Goal: Answer question/provide support: Share knowledge or assist other users

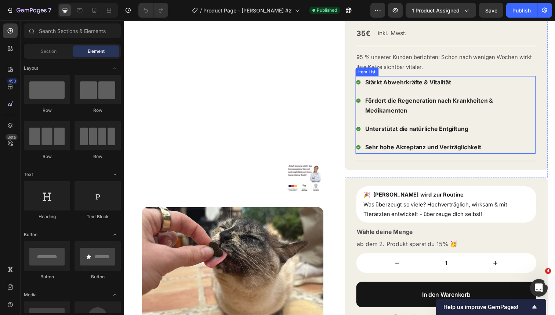
scroll to position [85, 0]
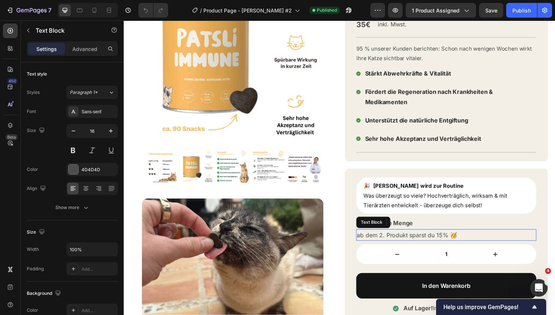
click at [434, 235] on p "ab dem 2. Produkt sparst du 15% 🥳" at bounding box center [453, 240] width 182 height 11
click at [443, 235] on p "ab dem 2. Produkt sparst du 15% 🥳" at bounding box center [453, 240] width 182 height 11
click at [452, 235] on p "ab dem 2. Produkt sparst du 15% 🥳" at bounding box center [453, 240] width 182 height 11
click at [363, 235] on p "ab dem 2. Produkt sparst du 🥳" at bounding box center [453, 240] width 182 height 11
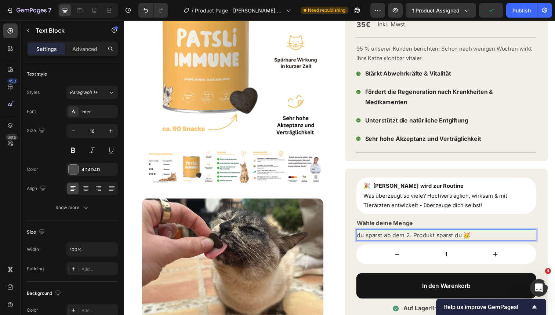
click at [446, 235] on p "du sparst ab dem 2. Produkt sparst du 🥳" at bounding box center [453, 240] width 182 height 11
click at [448, 235] on p "du sparst ab dem 2. Produkt du 🥳" at bounding box center [453, 240] width 182 height 11
click at [502, 197] on p "🎉 Patsli Immune wird zur Routine Was überzeugt so viele? Hochverträglich, wirks…" at bounding box center [452, 200] width 169 height 30
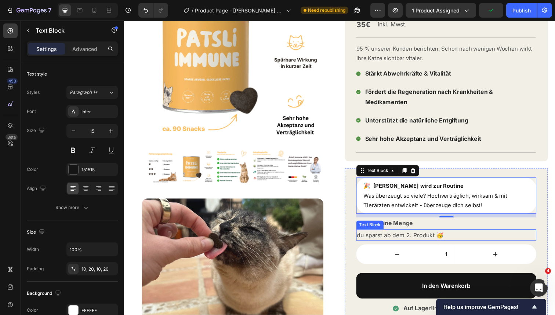
click at [380, 235] on p "du sparst ab dem 2. Produkt 🥳" at bounding box center [453, 240] width 182 height 11
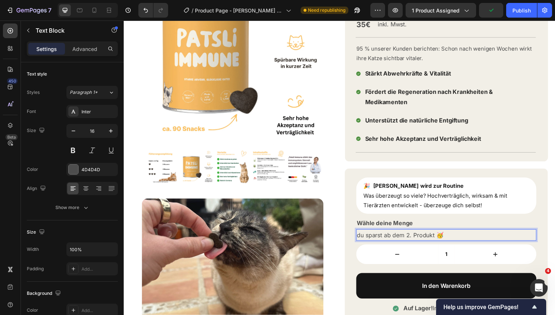
click at [379, 235] on p "du sparst ab dem 2. Produkt 🥳" at bounding box center [453, 240] width 182 height 11
click at [413, 235] on p "ab dem 2. Produkt 🥳" at bounding box center [453, 240] width 182 height 11
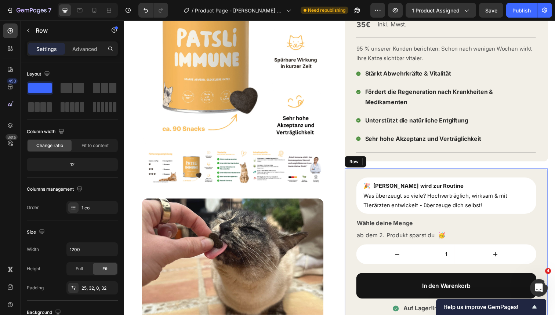
click at [548, 213] on div "🎉 Patsli Immune wird zur Routine Was überzeugt so viele? Hochverträglich, wirks…" at bounding box center [452, 254] width 207 height 164
click at [437, 235] on p "ab dem 2. Produkt sparst du 🥳" at bounding box center [453, 240] width 182 height 11
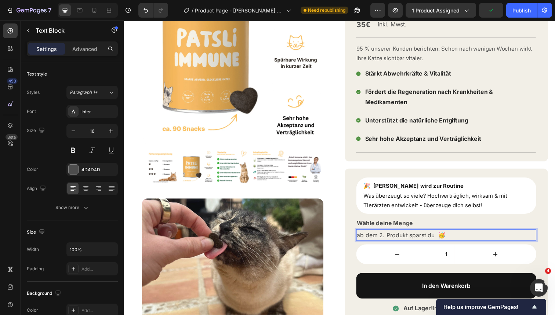
click at [443, 235] on p "ab dem 2. Produkt sparst du 🥳" at bounding box center [453, 240] width 182 height 11
click at [415, 235] on p "ab dem 2. Produkt sparst du 🥳" at bounding box center [453, 240] width 182 height 11
copy p "ab dem 2. Produkt sparst du 🥳"
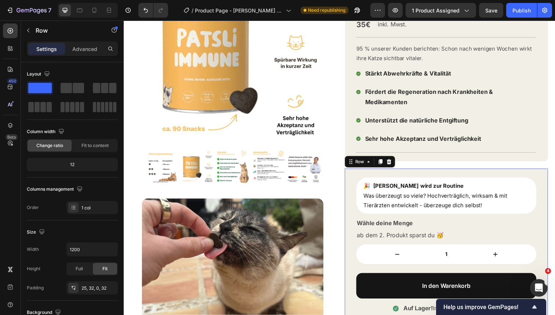
click at [554, 195] on div "🎉 Patsli Immune wird zur Routine Was überzeugt so viele? Hochverträglich, wirks…" at bounding box center [452, 254] width 207 height 164
click at [423, 223] on p "Wähle deine Menge" at bounding box center [453, 228] width 182 height 11
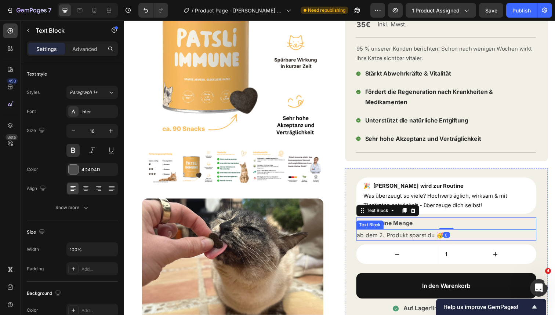
click at [503, 235] on p "ab dem 2. Produkt sparst du 🥳" at bounding box center [453, 240] width 182 height 11
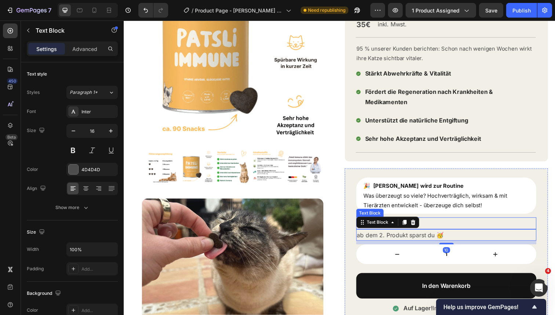
click at [521, 223] on p "Wähle deine Menge" at bounding box center [453, 228] width 182 height 11
click at [427, 235] on p "ab dem 2. Produkt sparst du 🥳" at bounding box center [453, 240] width 182 height 11
click at [436, 235] on p "ab dem 2. Produkt sparst du 🥳" at bounding box center [453, 240] width 182 height 11
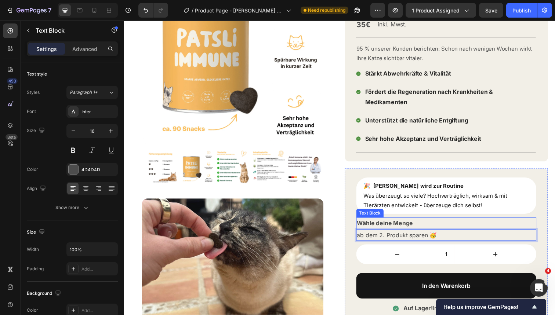
click at [517, 223] on p "Wähle deine Menge" at bounding box center [453, 228] width 182 height 11
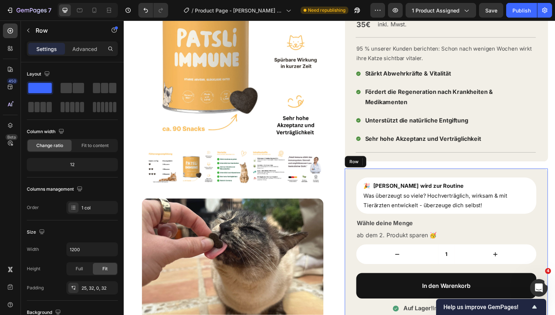
click at [543, 208] on div "🎉 Patsli Immune wird zur Routine Was überzeugt so viele? Hochverträglich, wirks…" at bounding box center [453, 258] width 184 height 155
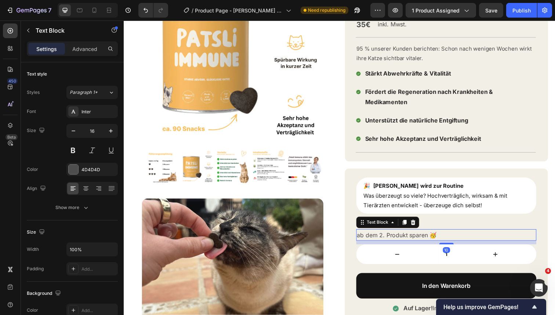
click at [489, 235] on p "ab dem 2. Produkt sparen 🥳" at bounding box center [453, 240] width 182 height 11
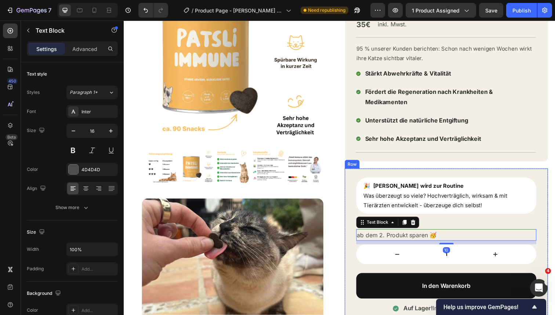
click at [548, 205] on div "🎉 Patsli Immune wird zur Routine Was überzeugt so viele? Hochverträglich, wirks…" at bounding box center [452, 254] width 207 height 164
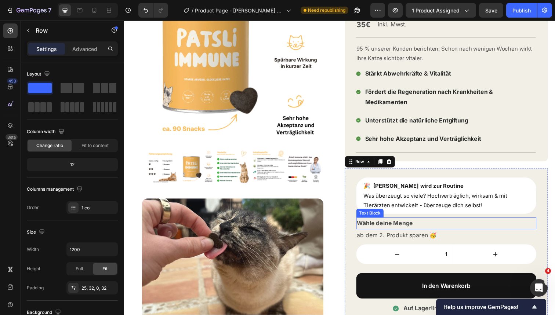
click at [442, 223] on p "Wähle deine Menge" at bounding box center [453, 228] width 182 height 11
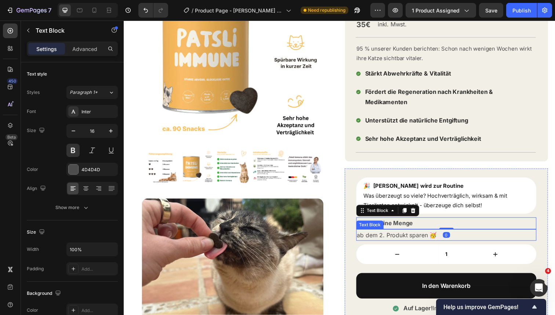
click at [392, 235] on p "ab dem 2. Produkt sparen 🥳" at bounding box center [453, 240] width 182 height 11
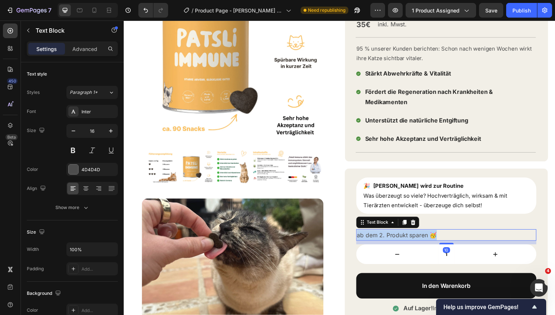
click at [392, 235] on p "ab dem 2. Produkt sparen 🥳" at bounding box center [453, 240] width 182 height 11
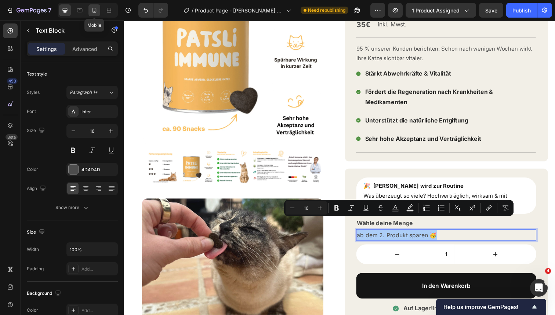
click at [98, 11] on icon at bounding box center [94, 10] width 7 height 7
type input "14"
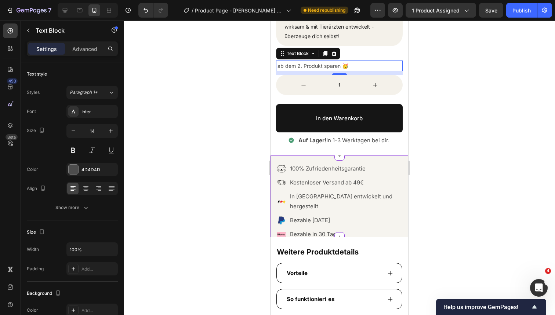
scroll to position [362, 0]
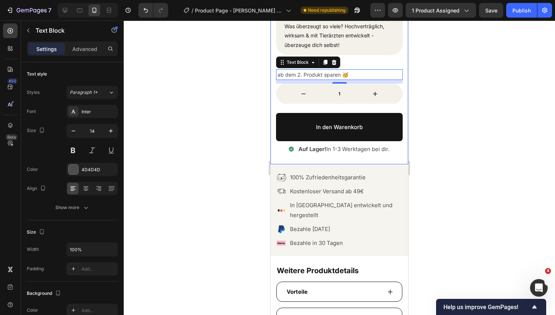
click at [435, 70] on div at bounding box center [339, 168] width 431 height 295
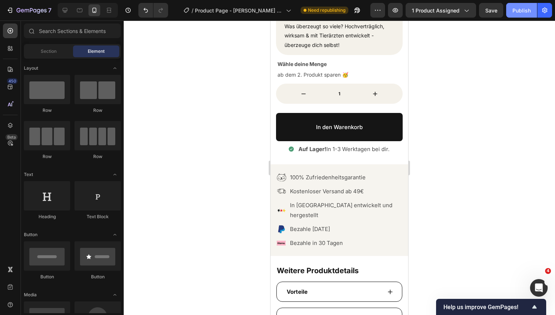
click at [520, 15] on button "Publish" at bounding box center [521, 10] width 31 height 15
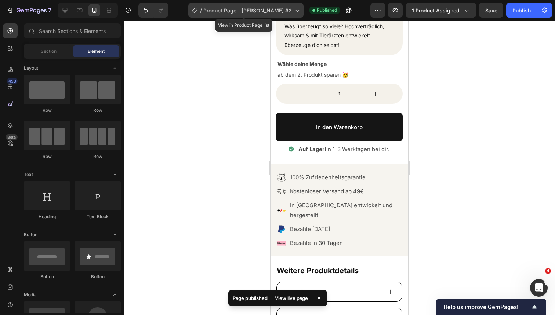
click at [289, 12] on span "Product Page - [PERSON_NAME] #2" at bounding box center [247, 11] width 88 height 8
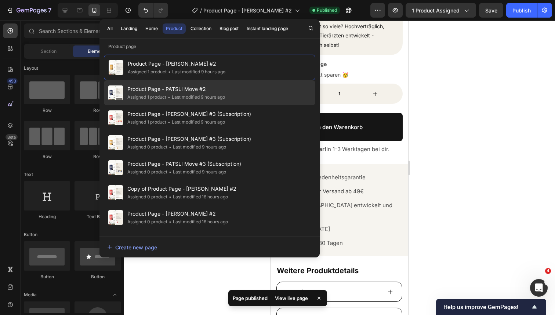
click at [234, 87] on div "Product Page - PATSLI Move #2 Assigned 1 product • Last modified 9 hours ago" at bounding box center [209, 92] width 211 height 25
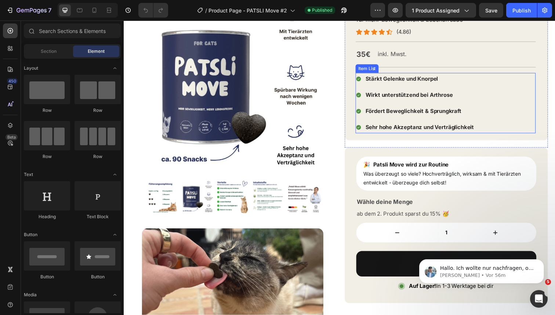
scroll to position [80, 0]
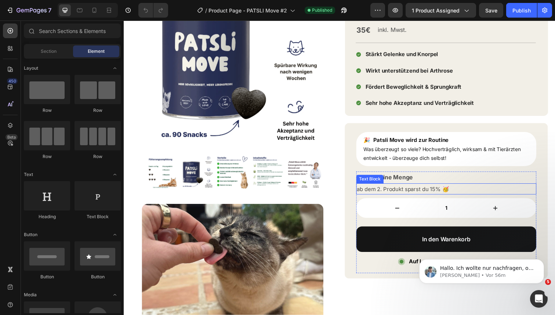
click at [412, 192] on span "ab dem 2. Produkt sparst du 15% 🥳" at bounding box center [409, 192] width 94 height 7
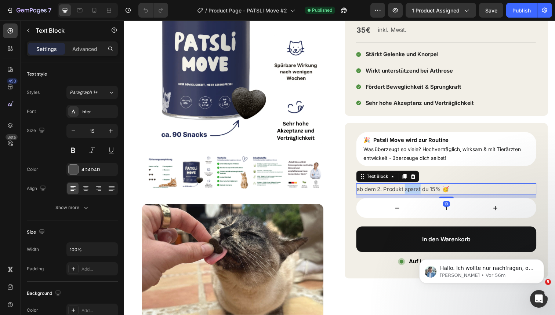
click at [412, 192] on span "ab dem 2. Produkt sparst du 15% 🥳" at bounding box center [409, 192] width 94 height 7
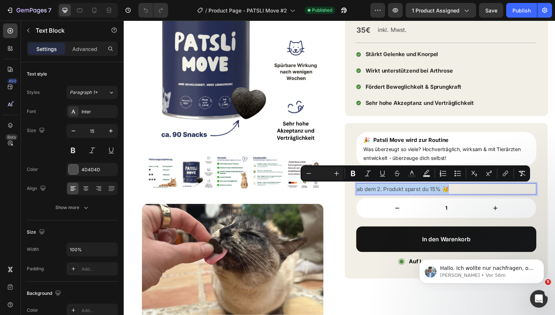
click at [412, 192] on span "ab dem 2. Produkt sparst du 15% 🥳" at bounding box center [409, 192] width 94 height 7
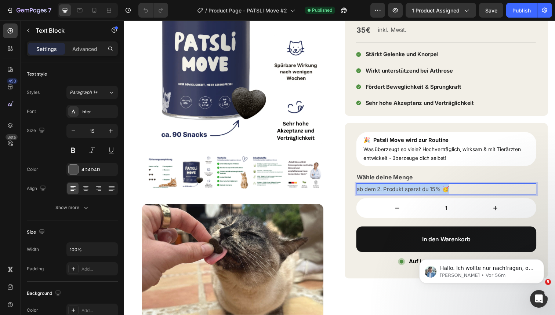
click at [412, 192] on span "ab dem 2. Produkt sparst du 15% 🥳" at bounding box center [409, 192] width 94 height 7
click at [102, 14] on div at bounding box center [88, 10] width 60 height 15
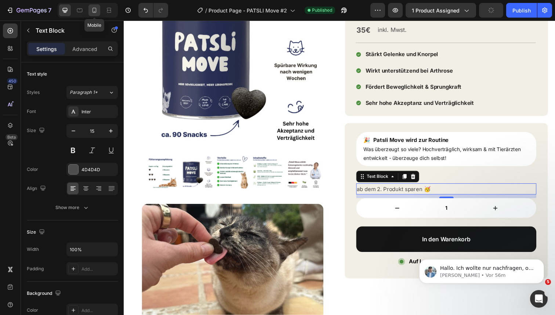
click at [94, 14] on div at bounding box center [94, 10] width 12 height 12
type input "14"
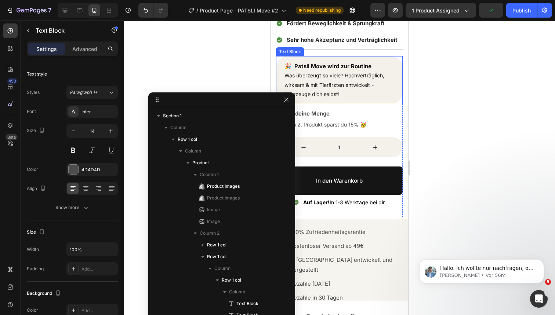
scroll to position [270, 0]
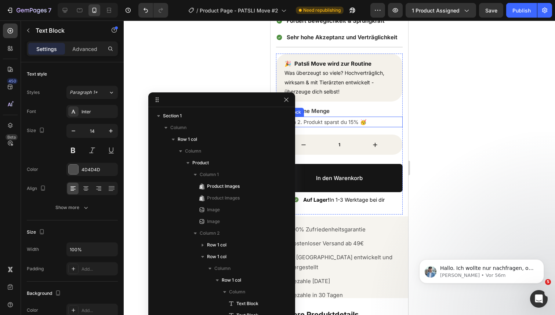
click at [335, 120] on p "Ab dem 2. Produkt sparst du 15% 🥳" at bounding box center [339, 121] width 125 height 9
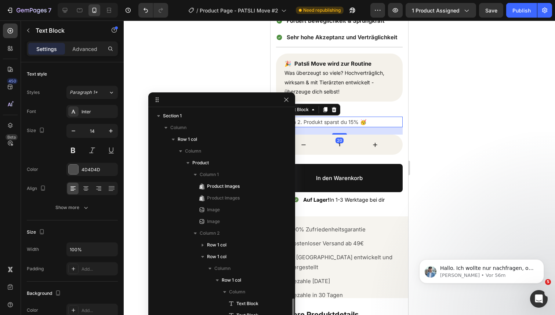
scroll to position [132, 0]
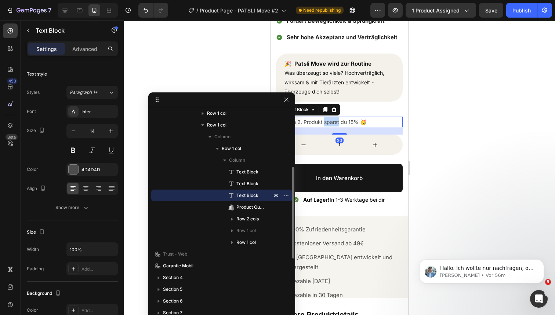
click at [335, 120] on p "Ab dem 2. Produkt sparst du 15% 🥳" at bounding box center [339, 121] width 125 height 9
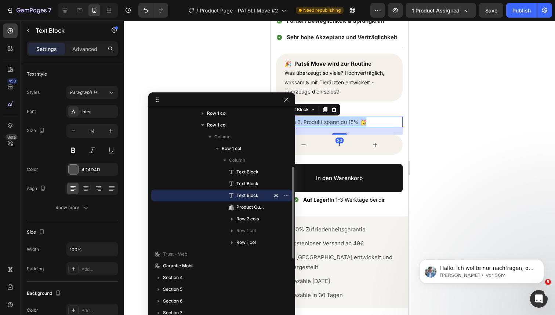
click at [335, 120] on p "Ab dem 2. Produkt sparst du 15% 🥳" at bounding box center [339, 121] width 125 height 9
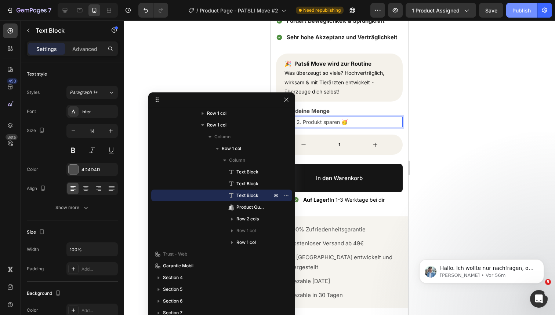
click at [518, 8] on div "Publish" at bounding box center [521, 11] width 18 height 8
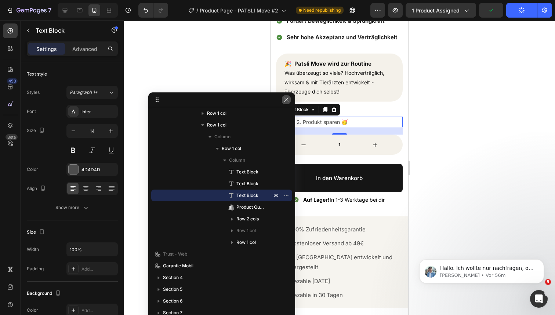
click at [286, 99] on icon "button" at bounding box center [286, 100] width 6 height 6
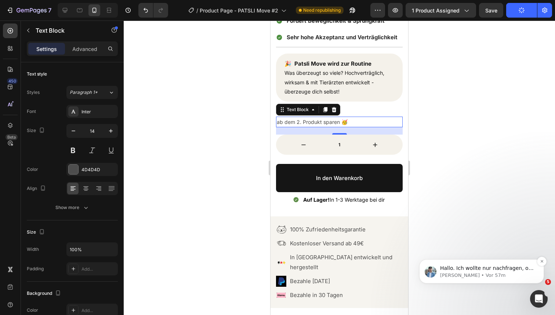
click at [472, 268] on span "Hallo. Ich wollte nur nachfragen, ob Sie weitere Fragen oder Bedenken haben. Fa…" at bounding box center [487, 290] width 94 height 50
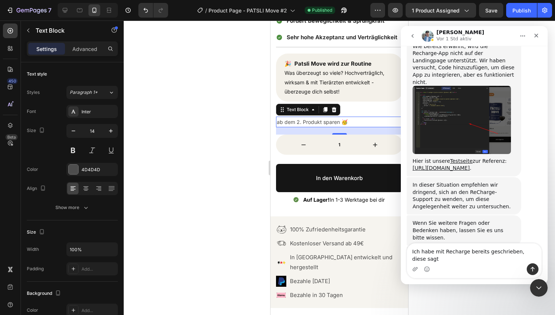
scroll to position [1171, 0]
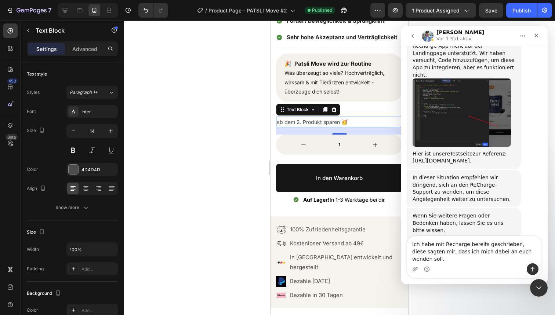
type textarea "Ich habe mit Recharge bereits geschrieben, diese sagten mir, dass ich mich dabe…"
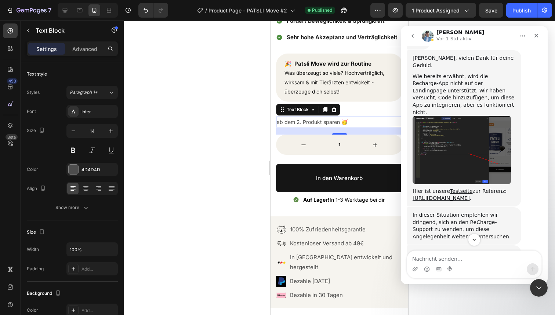
scroll to position [1111, 0]
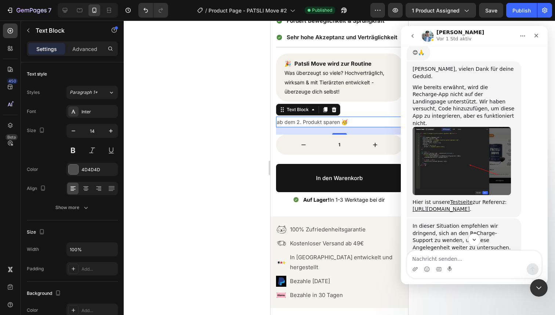
click at [452, 127] on img "Liam sagt…" at bounding box center [461, 161] width 98 height 68
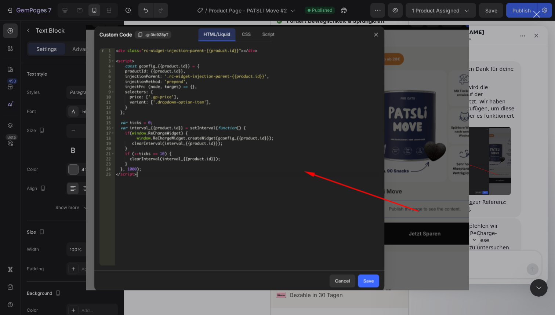
scroll to position [0, 0]
click at [499, 73] on div "Intercom Messenger" at bounding box center [277, 157] width 555 height 315
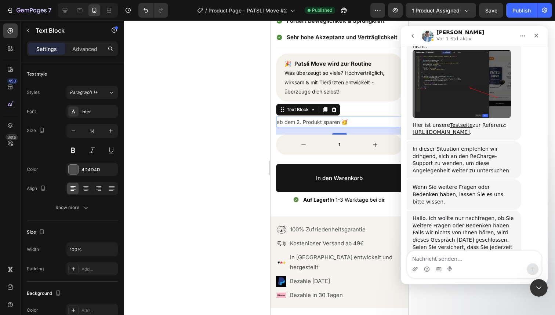
scroll to position [1187, 0]
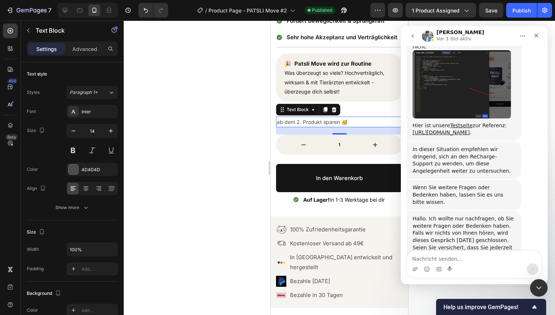
click at [204, 169] on div at bounding box center [339, 168] width 431 height 295
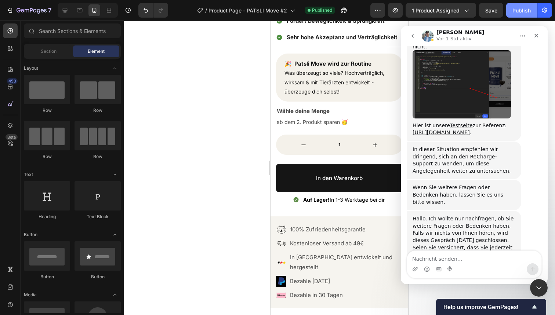
click at [511, 12] on button "Publish" at bounding box center [521, 10] width 31 height 15
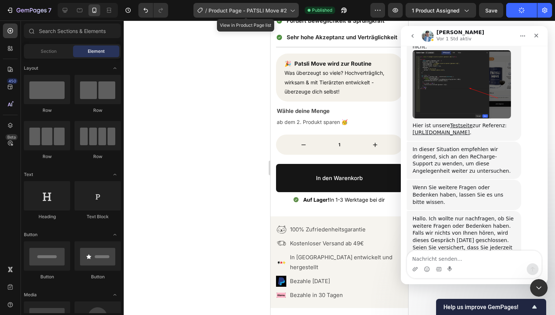
click at [280, 12] on span "Product Page - PATSLI Move #2" at bounding box center [247, 11] width 78 height 8
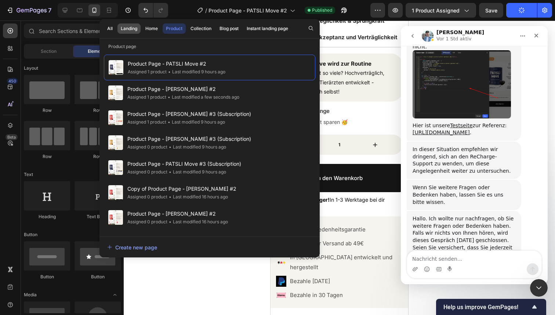
click at [130, 25] on div "Landing" at bounding box center [129, 28] width 17 height 7
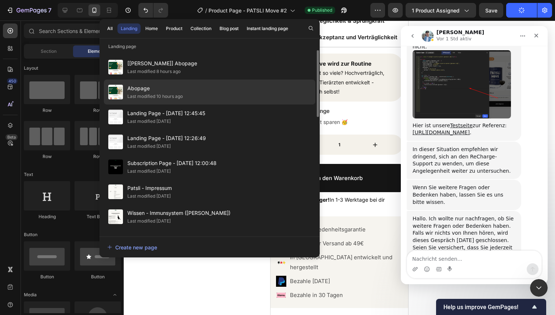
click at [201, 91] on div "Abopage Last modified 10 hours ago" at bounding box center [209, 92] width 211 height 25
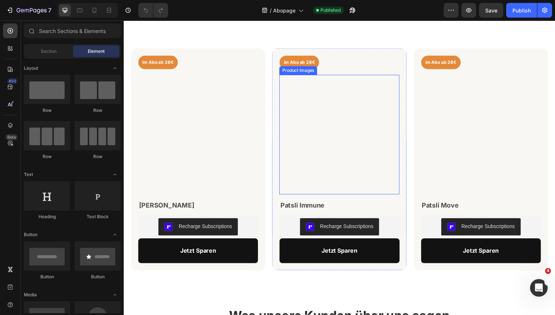
scroll to position [450, 0]
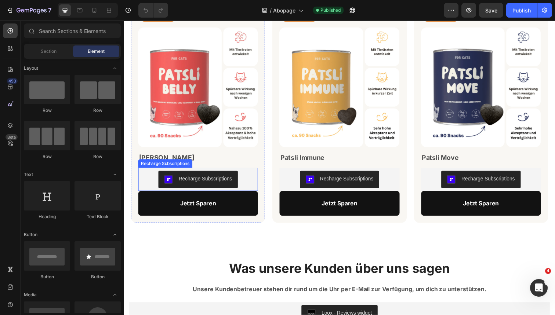
click at [248, 179] on div "Recharge Subscriptions" at bounding box center [199, 183] width 116 height 18
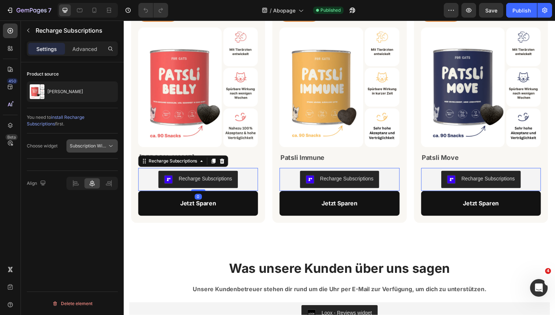
click at [100, 150] on button "Subscription Widget" at bounding box center [91, 145] width 51 height 13
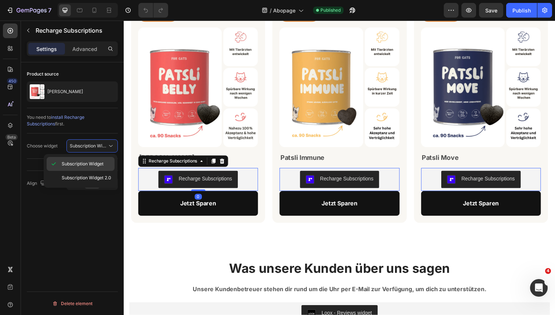
click at [99, 161] on span "Subscription Widget" at bounding box center [83, 164] width 42 height 7
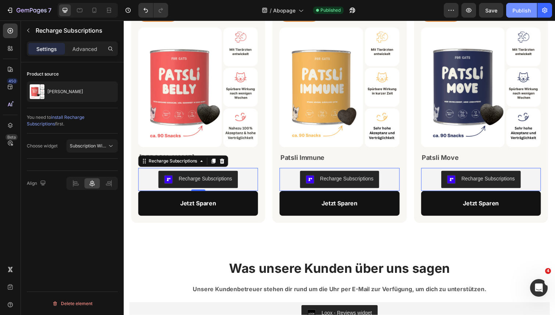
click at [522, 15] on button "Publish" at bounding box center [521, 10] width 31 height 15
click at [351, 8] on icon "button" at bounding box center [351, 10] width 7 height 7
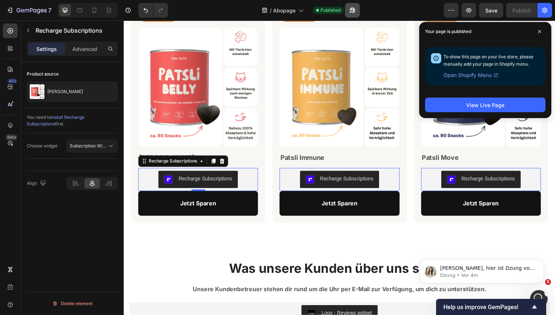
scroll to position [0, 0]
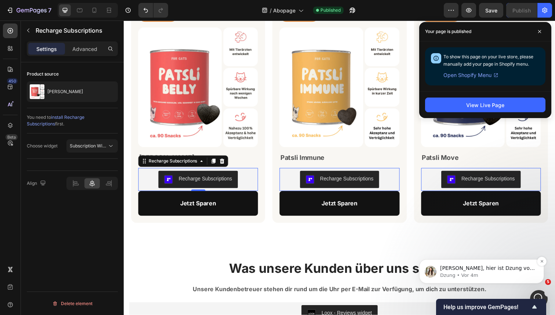
click at [497, 273] on p "Dzung • Vor 4m" at bounding box center [487, 275] width 95 height 7
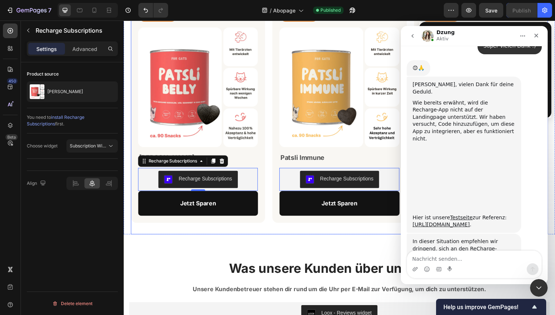
scroll to position [1339, 0]
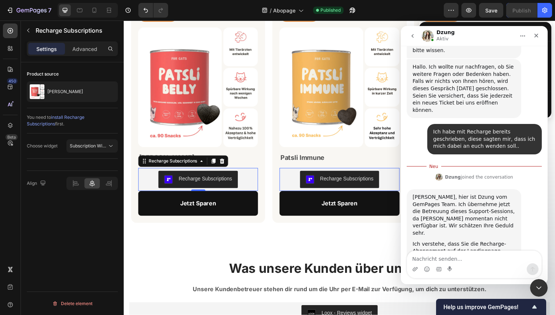
click at [448, 252] on textarea "Nachricht senden..." at bounding box center [474, 257] width 134 height 12
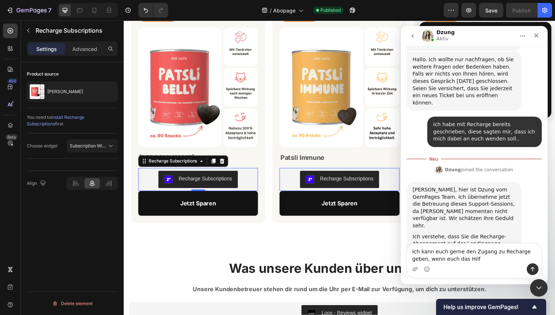
type textarea "Ich kann euch gerne den Zugang zu Recharge geben, wenn euch das Hilft"
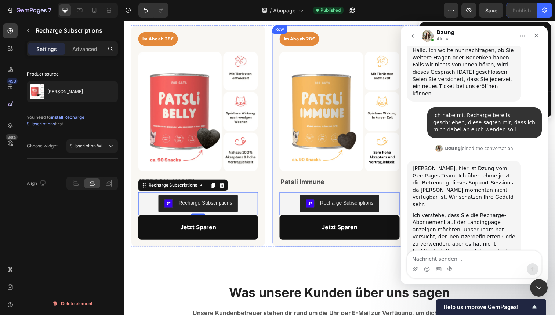
scroll to position [426, 0]
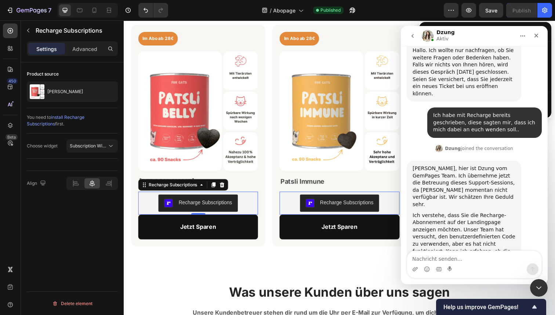
click at [240, 213] on div "Recharge Subscriptions" at bounding box center [199, 207] width 116 height 18
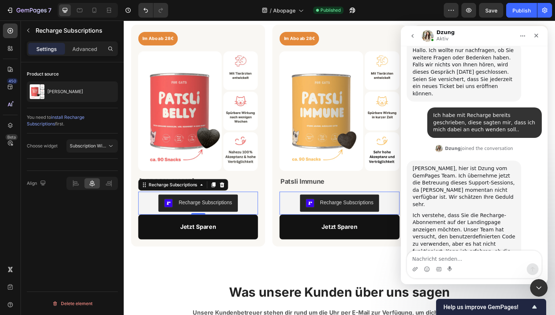
click at [227, 210] on div "Recharge Subscriptions" at bounding box center [206, 207] width 55 height 8
click at [88, 150] on button "Subscription Widget" at bounding box center [91, 145] width 51 height 13
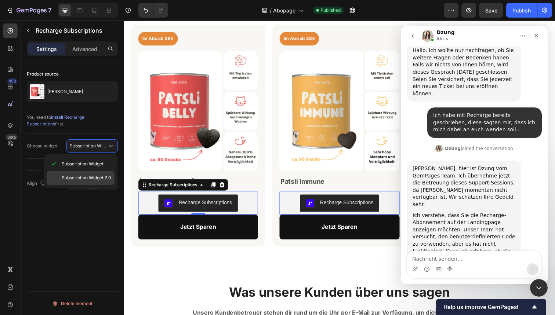
click at [96, 181] on span "Subscription Widget 2.0" at bounding box center [87, 178] width 50 height 7
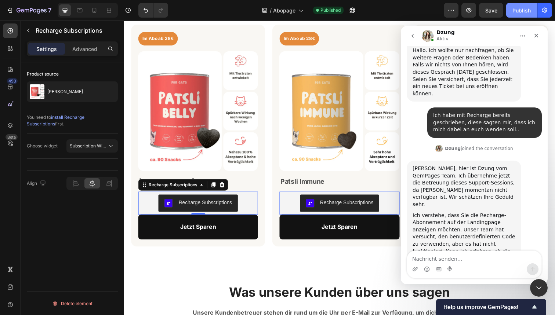
click at [530, 12] on div "Publish" at bounding box center [521, 11] width 18 height 8
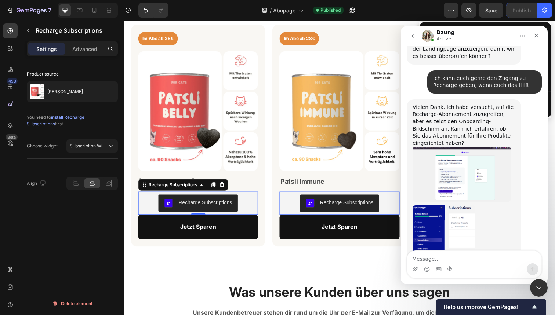
scroll to position [1596, 0]
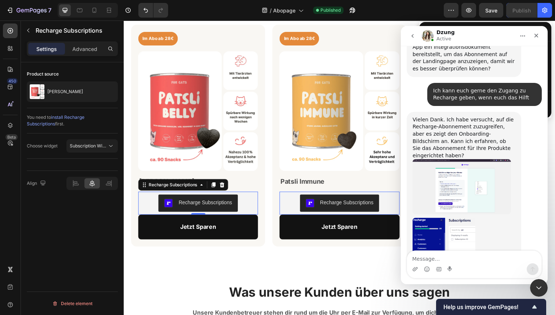
click at [432, 218] on img "Dzung sagt…" at bounding box center [443, 267] width 63 height 98
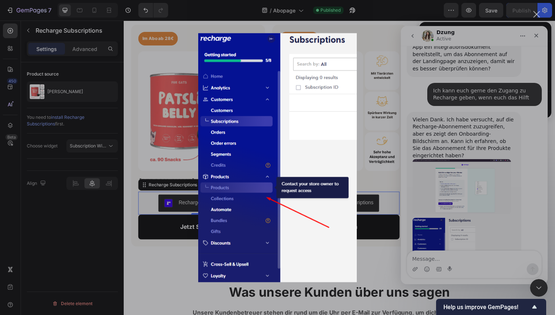
click at [442, 140] on div "Intercom Messenger" at bounding box center [277, 157] width 555 height 315
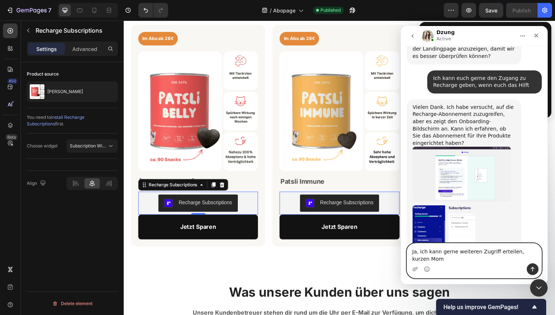
scroll to position [1616, 0]
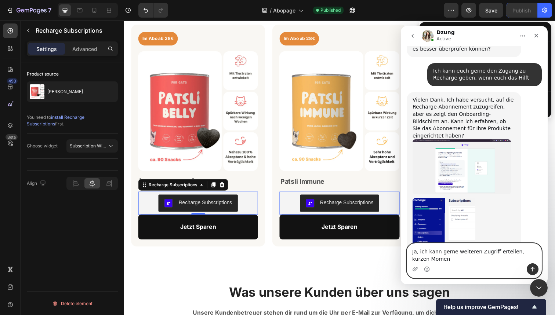
type textarea "Ja, ich kann gerne weiteren Zugriff erteilen, kurzen Moment"
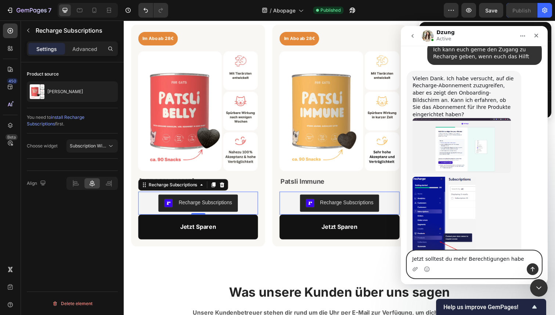
type textarea "Jetzt solltest du mehr Berechtigungen haben"
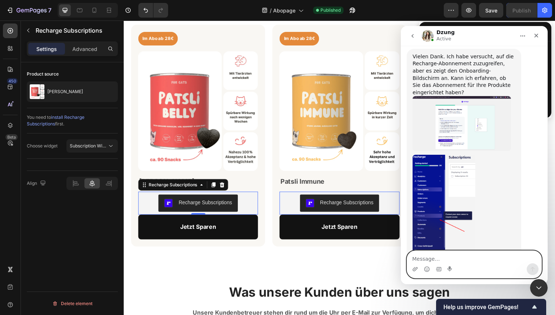
scroll to position [1661, 0]
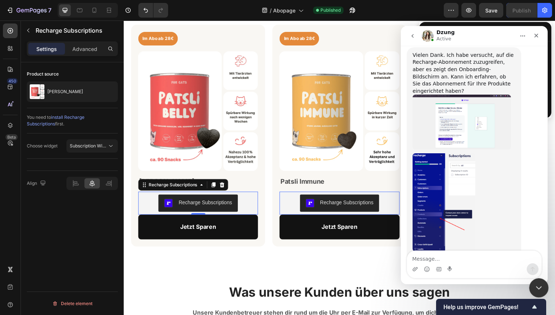
click at [540, 288] on icon "Intercom-Nachrichtendienst schließen" at bounding box center [537, 286] width 9 height 9
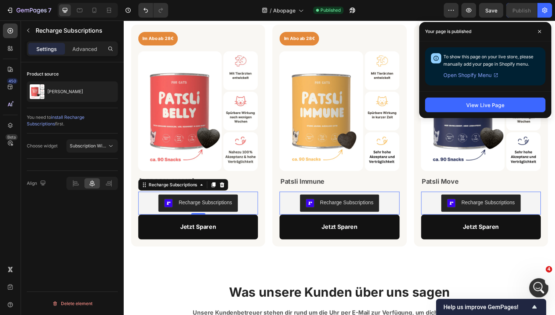
scroll to position [0, 0]
click at [351, 13] on icon "button" at bounding box center [351, 10] width 7 height 7
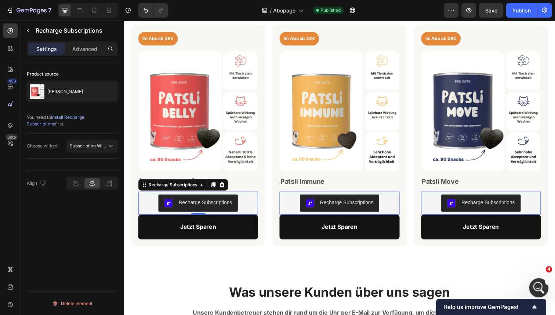
click at [534, 284] on icon "Intercom-Nachrichtendienst öffnen" at bounding box center [538, 287] width 12 height 12
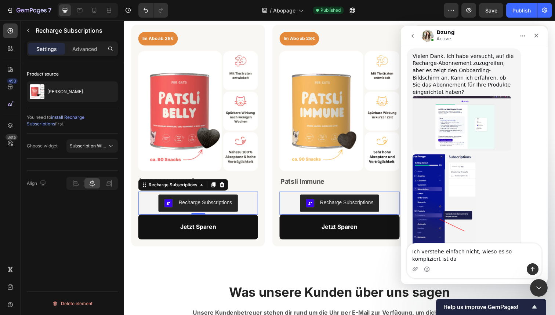
scroll to position [1668, 0]
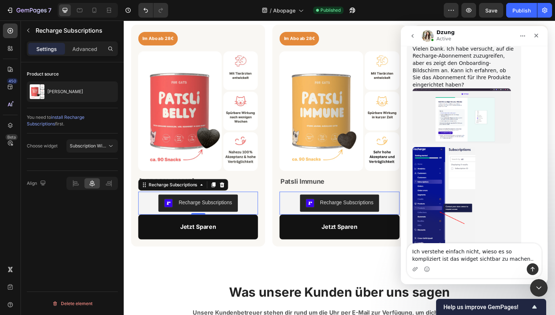
type textarea "Ich verstehe einfach nicht, wieso es so kompliziert ist das widget sichtbar zu …"
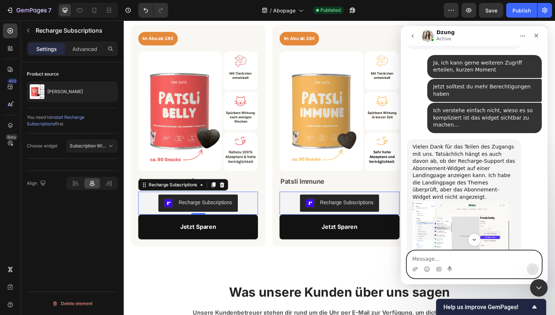
scroll to position [1887, 0]
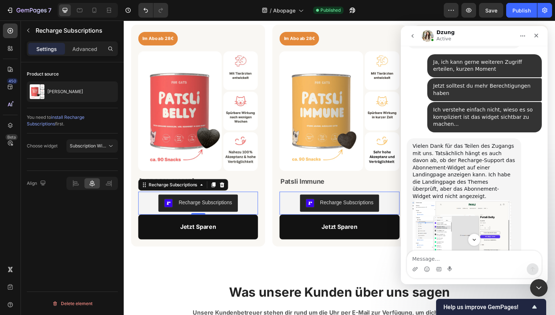
click at [471, 200] on img "Dzung sagt…" at bounding box center [461, 227] width 98 height 55
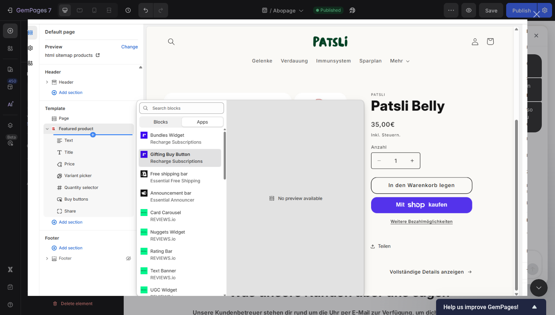
scroll to position [0, 0]
click at [538, 17] on div "Schließen" at bounding box center [536, 14] width 7 height 7
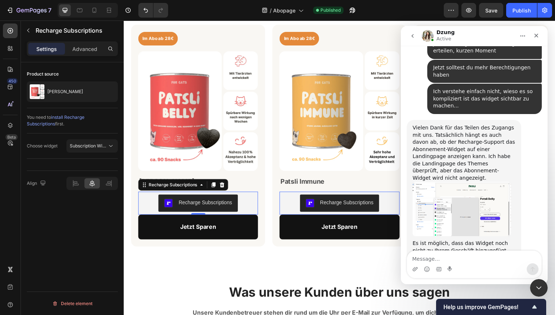
scroll to position [1905, 0]
click at [453, 276] on img "Dzung sagt…" at bounding box center [461, 301] width 98 height 51
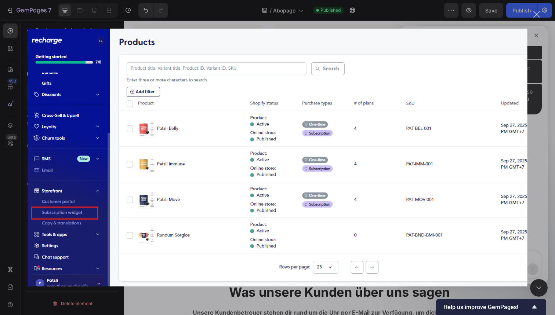
scroll to position [0, 0]
click at [535, 13] on div "Schließen" at bounding box center [536, 14] width 7 height 7
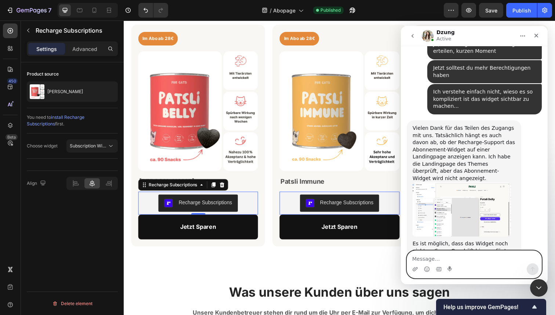
click at [428, 260] on textarea "Message…" at bounding box center [474, 257] width 134 height 12
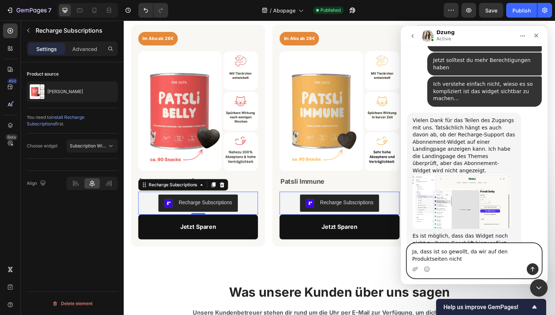
scroll to position [1913, 0]
click at [435, 257] on textarea "Ja, dass ist so gewollt, da wir auf den Produktseiten nicht" at bounding box center [474, 254] width 134 height 20
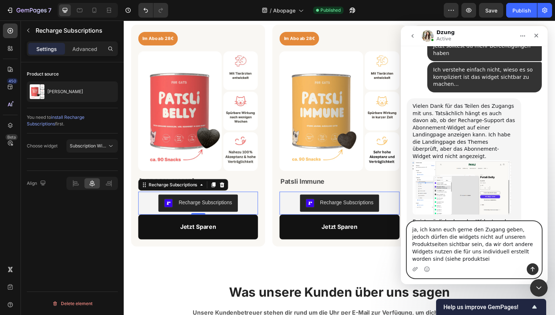
scroll to position [1935, 0]
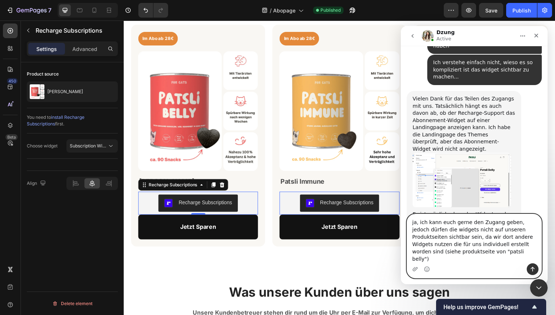
type textarea "ja, ich kann euch gerne den Zugang geben, jedoch dürfen die widgets nicht auf u…"
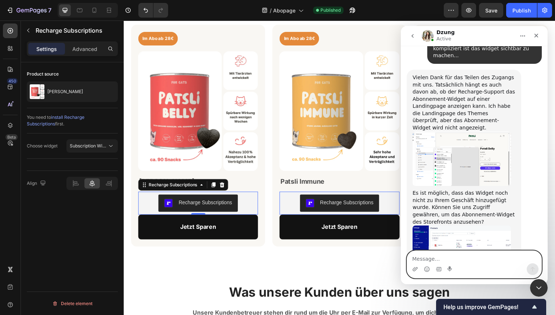
scroll to position [1962, 0]
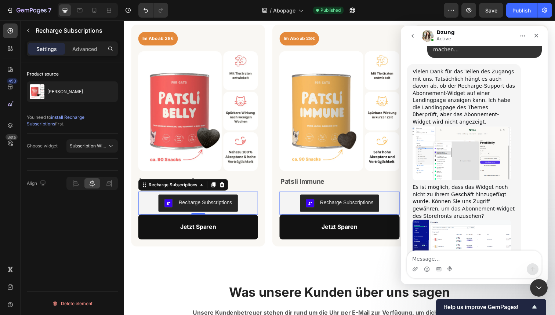
click at [216, 204] on div "Recharge Subscriptions" at bounding box center [206, 207] width 55 height 8
click at [355, 10] on icon "button" at bounding box center [353, 11] width 6 height 6
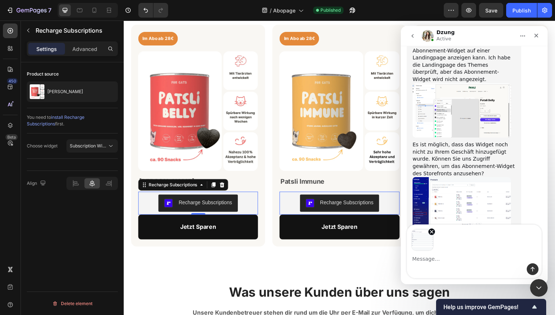
scroll to position [2030, 0]
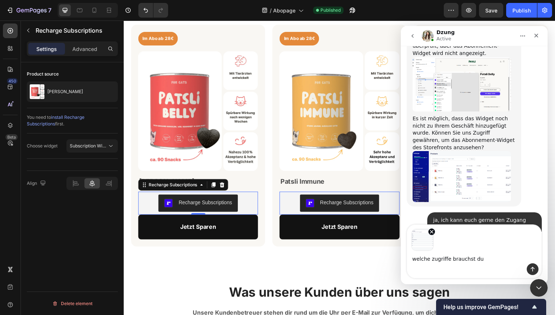
type textarea "welche zugriffe brauchst du ?"
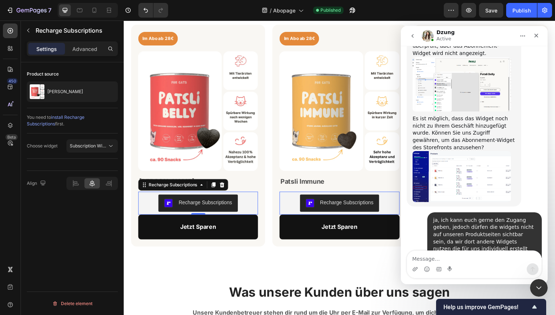
scroll to position [2095, 0]
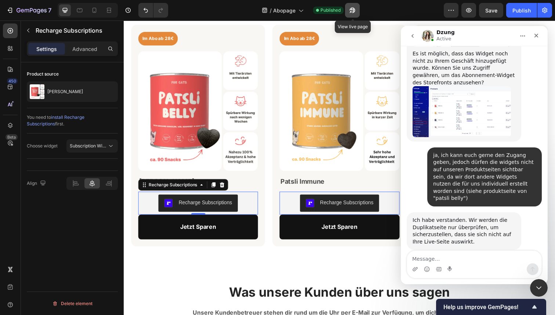
click at [354, 11] on icon "button" at bounding box center [353, 11] width 6 height 6
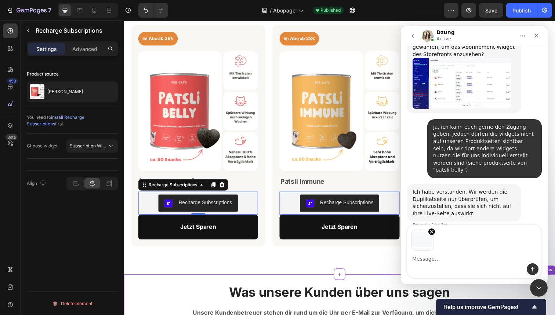
scroll to position [2150, 0]
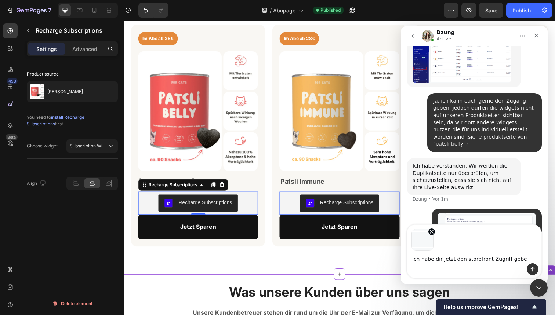
type textarea "ich habe dir jetzt den storefront Zugriff geben"
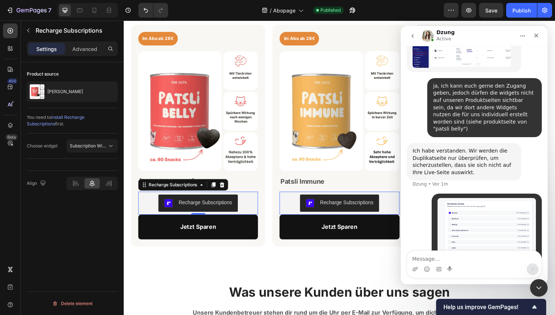
scroll to position [2171, 0]
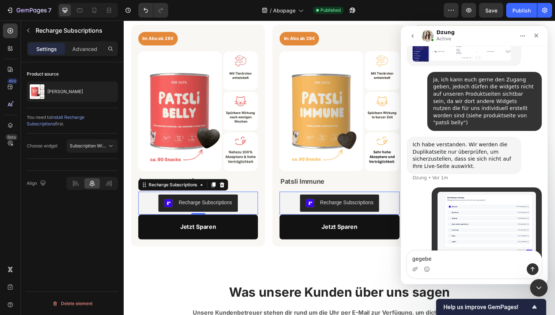
type textarea "gegeben"
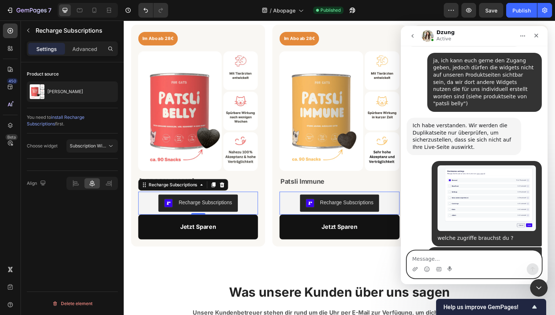
scroll to position [2228, 0]
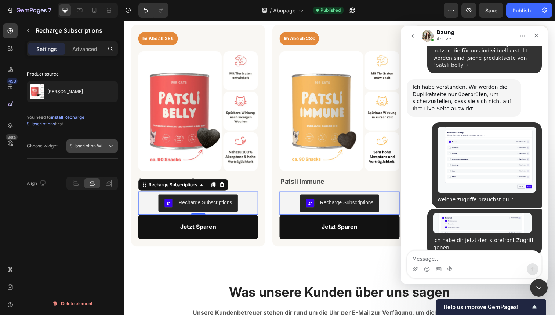
click at [98, 147] on span "Subscription Widget 2.0" at bounding box center [95, 146] width 50 height 6
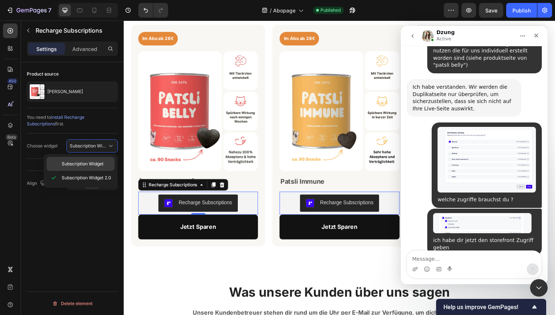
click at [97, 168] on div "Subscription Widget" at bounding box center [81, 164] width 68 height 14
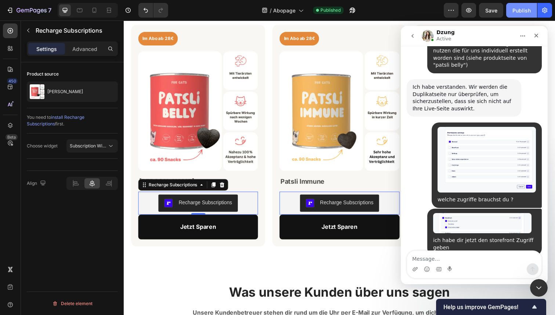
click at [516, 8] on div "Publish" at bounding box center [521, 11] width 18 height 8
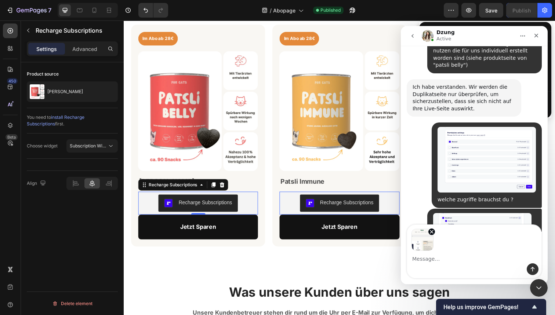
scroll to position [2254, 0]
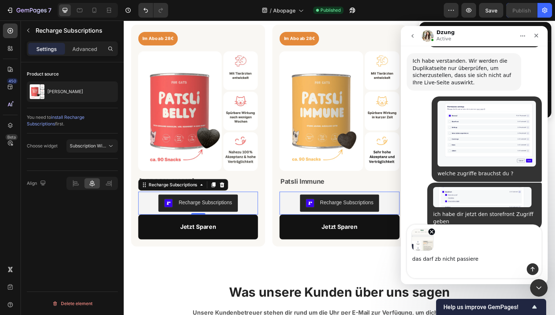
type textarea "das darf zb nicht passieren"
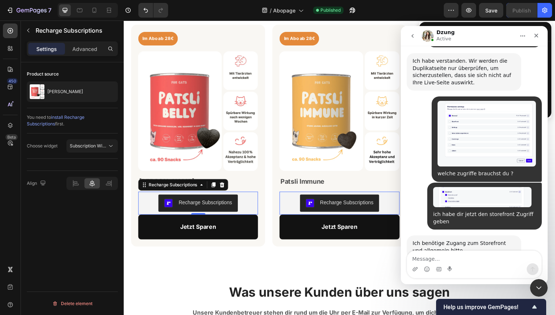
scroll to position [2300, 0]
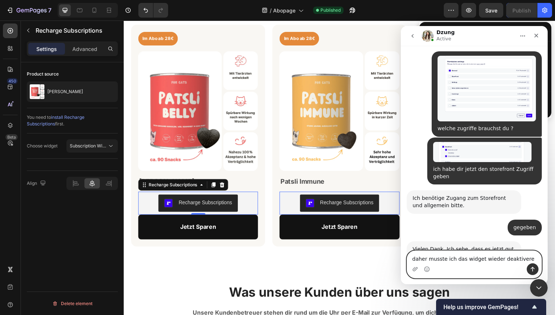
type textarea "daher musste ich das widget wieder deaktiveren"
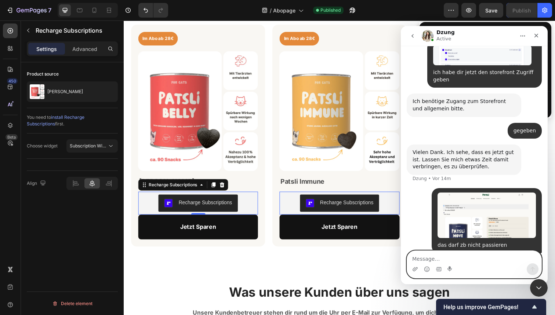
scroll to position [2422, 0]
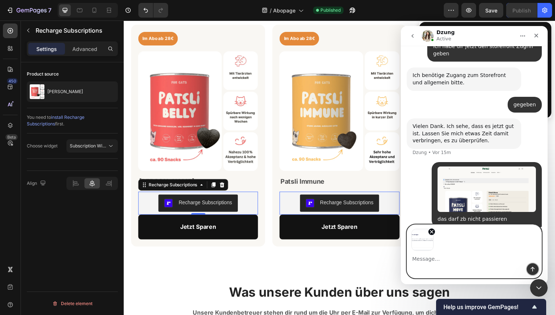
click at [533, 268] on icon "Sende eine Nachricht…" at bounding box center [532, 269] width 4 height 5
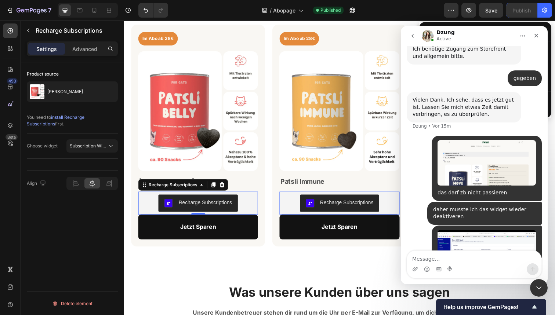
scroll to position [2451, 0]
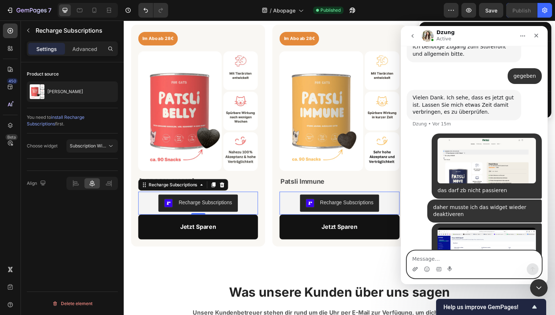
click at [413, 269] on icon "Anhang hochladen" at bounding box center [414, 269] width 5 height 4
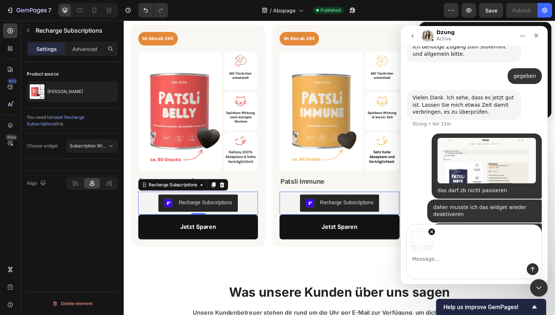
scroll to position [2477, 0]
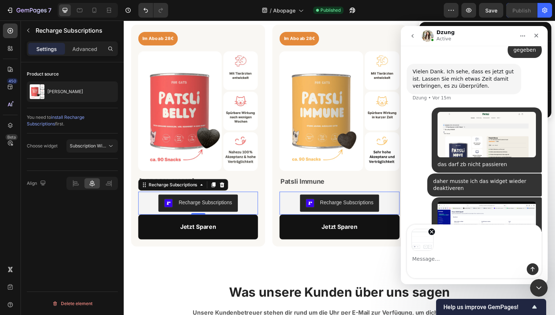
click at [464, 259] on textarea "Message…" at bounding box center [474, 257] width 134 height 12
type textarea "Ich möchte, dass dieses widget angezeigt wird"
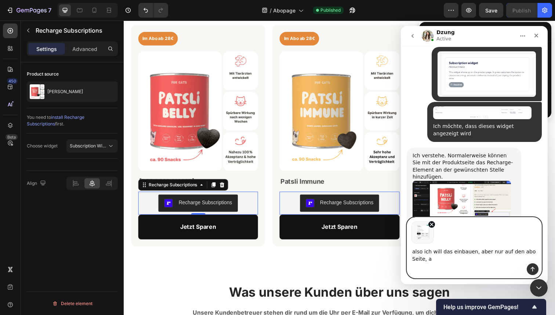
scroll to position [2701, 0]
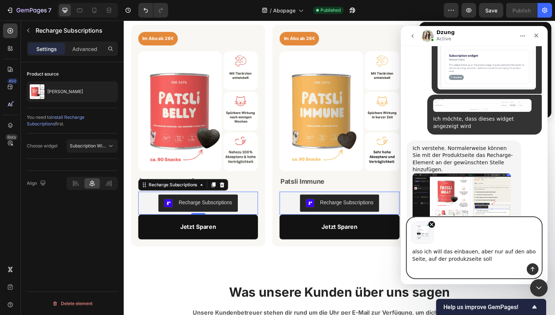
type textarea "also ich will das einbauen, aber nur auf den abo Seite, auf der produkzseite so…"
click at [487, 256] on textarea "also ich will das einbauen, aber nur auf den abo Seite, auf der produkzseite so…" at bounding box center [474, 254] width 134 height 20
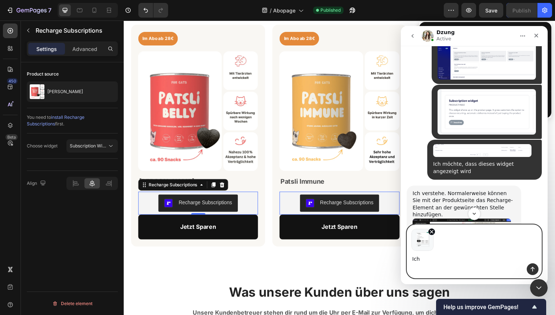
scroll to position [2678, 0]
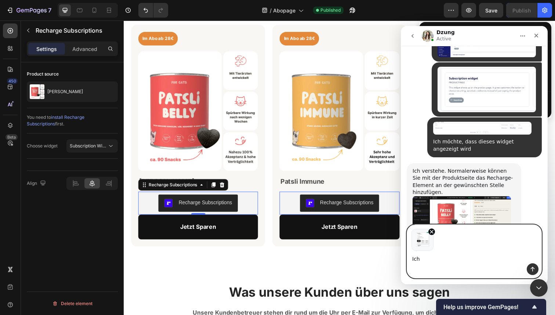
click at [481, 263] on img "Dzung sagt…" at bounding box center [461, 290] width 98 height 54
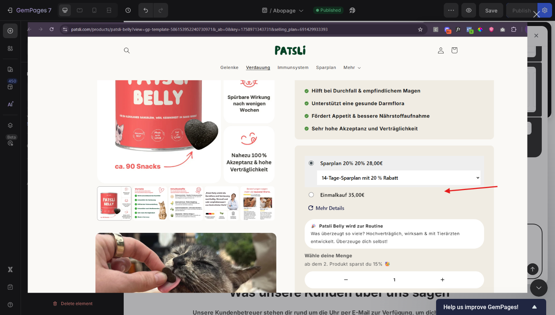
scroll to position [0, 0]
click at [534, 15] on div "Schließen" at bounding box center [536, 14] width 7 height 7
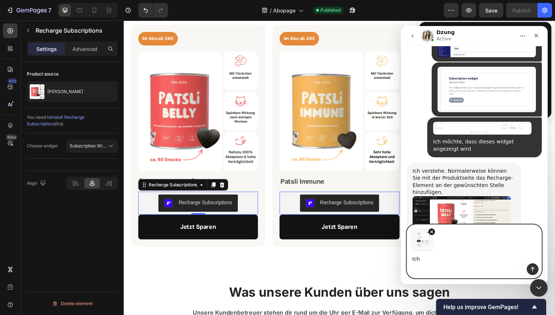
click at [432, 261] on textarea "Ich" at bounding box center [474, 257] width 134 height 12
type textarea "I"
type textarea "Ich würde gerne dieses Design anwenden"
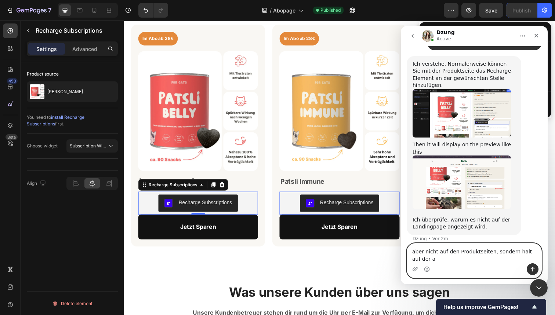
scroll to position [2793, 0]
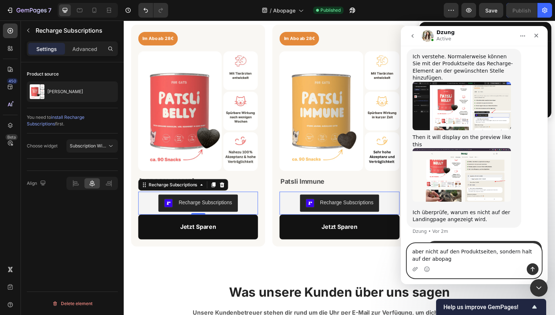
type textarea "aber nicht auf den Produktseiten, sondern halt auf der abopage"
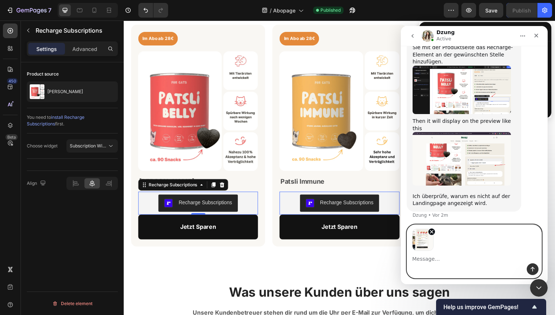
scroll to position [2835, 0]
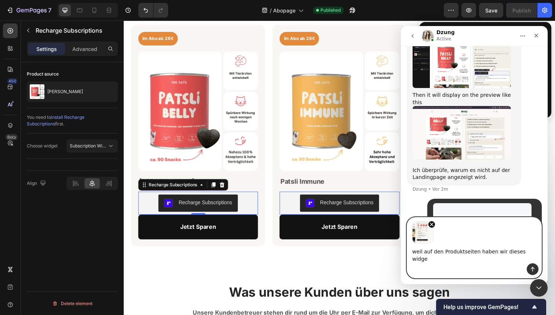
type textarea "weil auf den Produktseiten haben wir dieses widget"
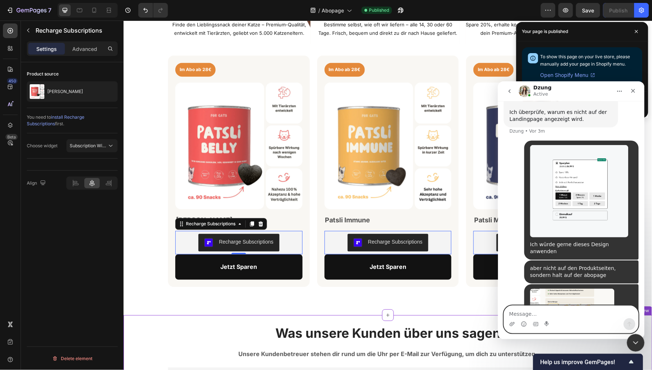
scroll to position [373, 0]
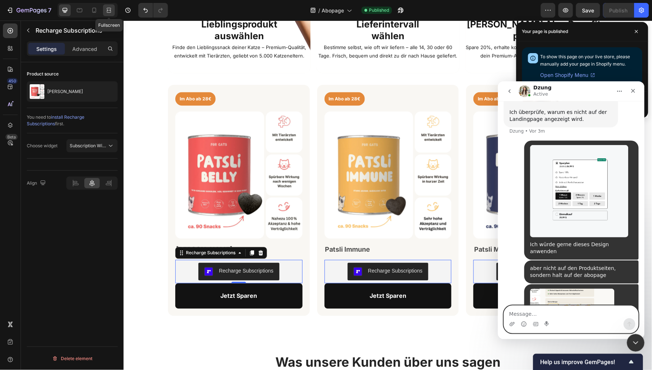
click at [109, 11] on icon at bounding box center [108, 10] width 7 height 7
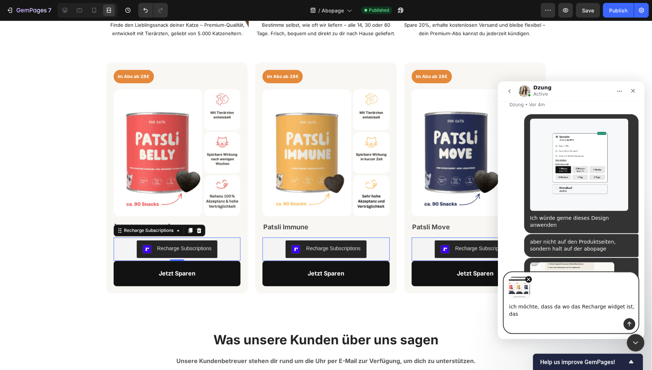
scroll to position [2982, 0]
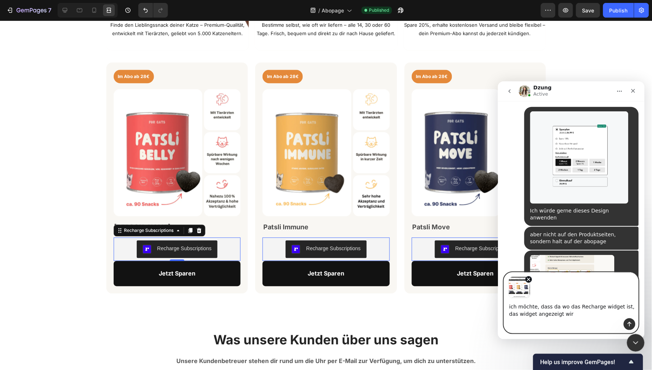
type textarea "ich möchte, dass da wo das Recharge widget ist, das widget angezeigt wird"
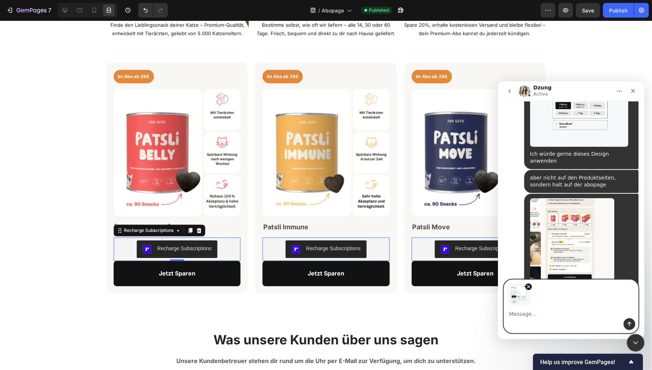
scroll to position [3065, 0]
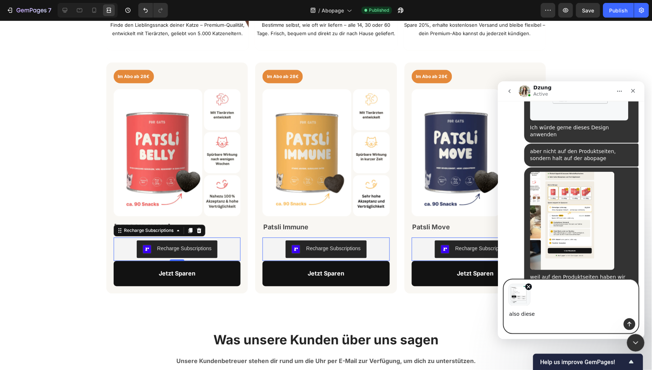
type textarea "also dieses"
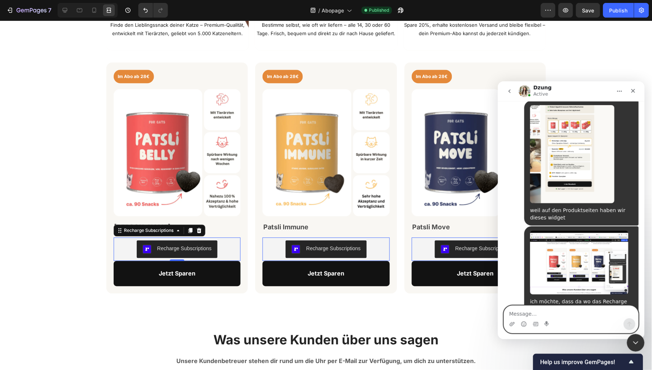
scroll to position [3141, 0]
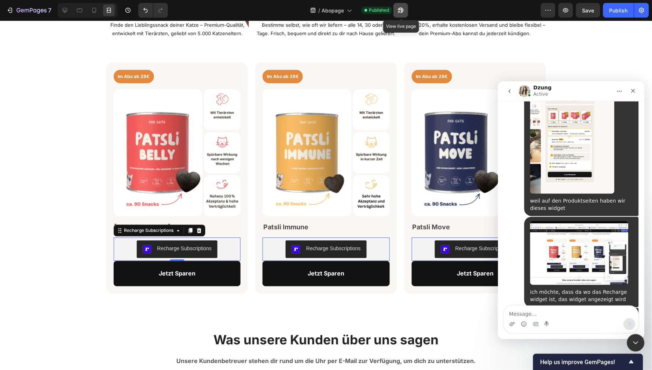
click at [399, 11] on icon "button" at bounding box center [400, 10] width 7 height 7
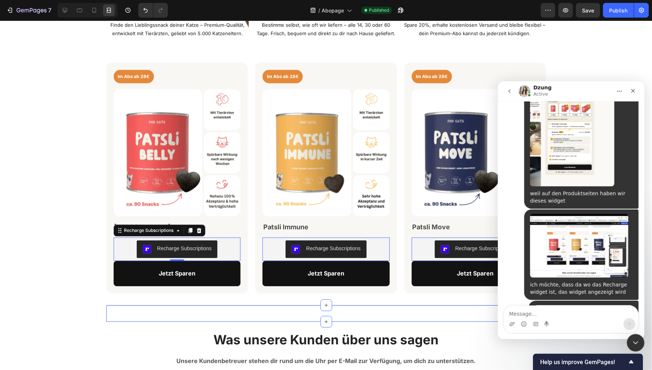
scroll to position [3163, 0]
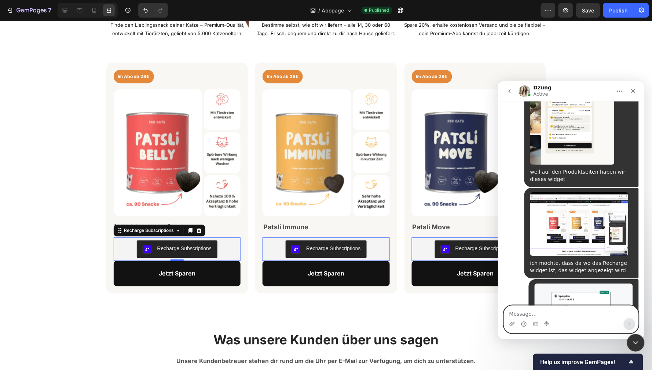
click at [548, 314] on textarea "Message…" at bounding box center [571, 312] width 134 height 12
type textarea "Super"
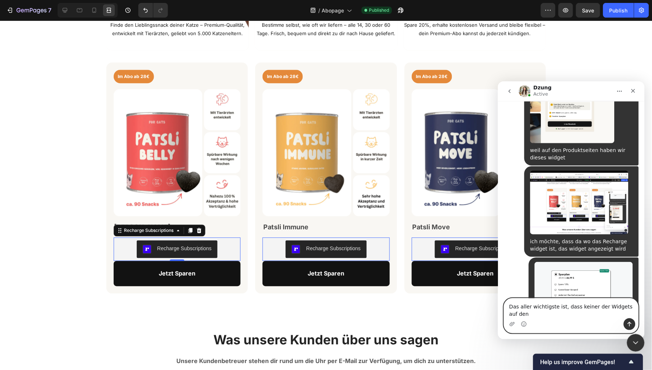
scroll to position [3192, 0]
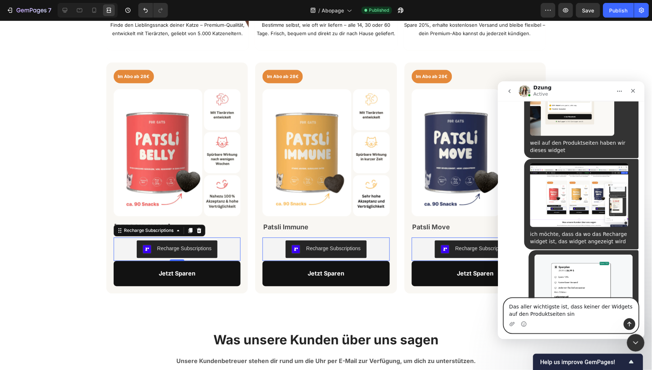
type textarea "Das aller wichtigste ist, dass keiner der Widgets auf den Produktseiten sind"
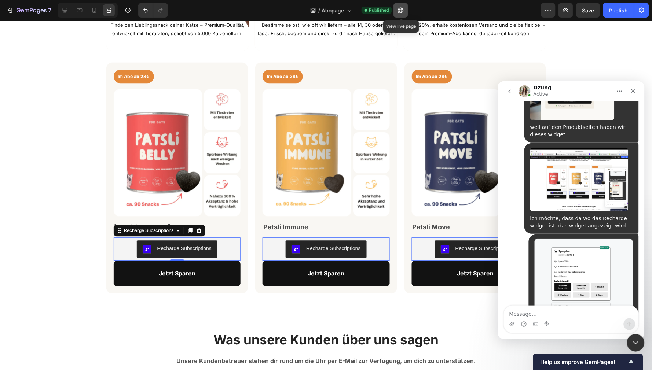
click at [404, 11] on icon "button" at bounding box center [401, 11] width 6 height 6
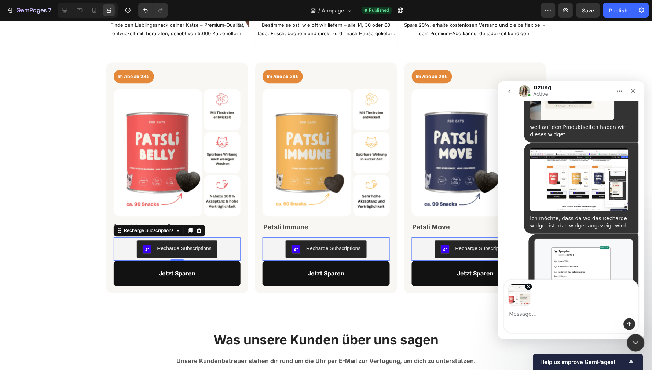
scroll to position [3234, 0]
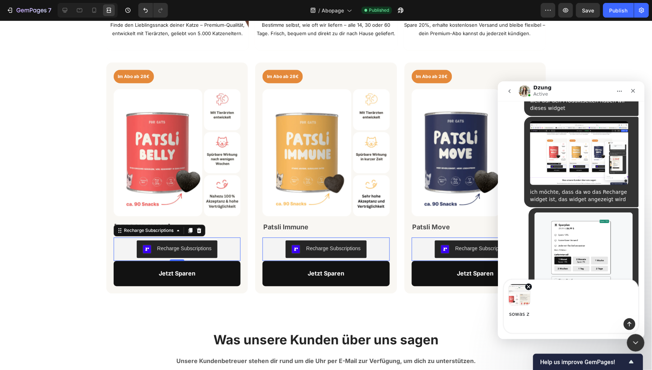
type textarea "sowas zb"
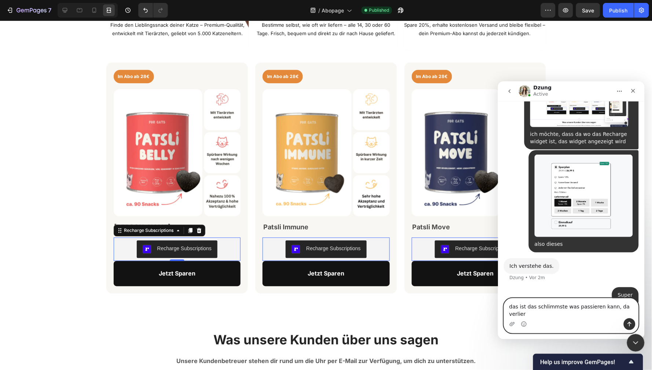
scroll to position [3299, 0]
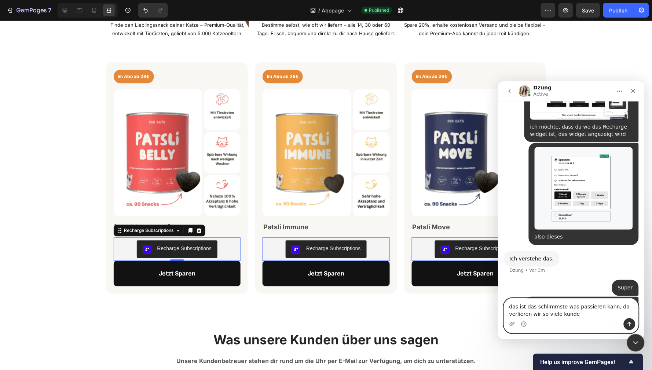
type textarea "das ist das schlimmste was passieren kann, da verlieren wir so viele kunden"
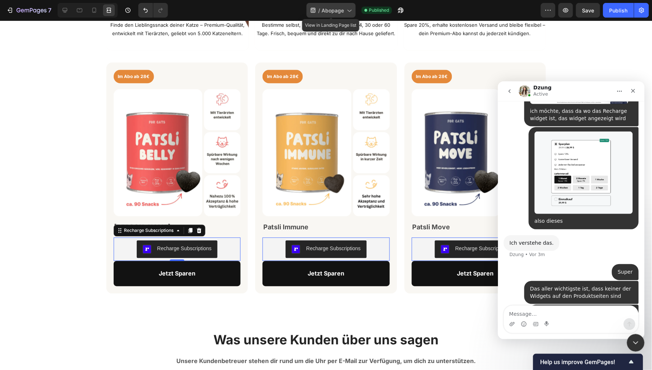
click at [333, 11] on span "Abopage" at bounding box center [333, 11] width 22 height 8
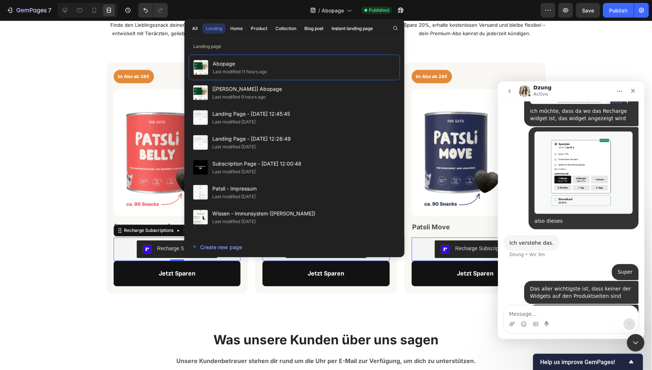
click at [148, 253] on button "Recharge Subscriptions" at bounding box center [177, 250] width 81 height 18
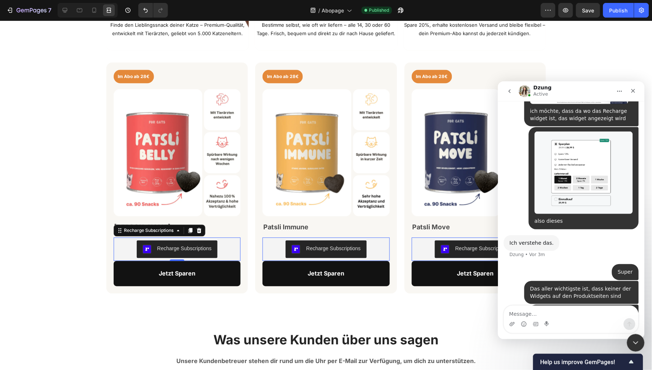
click at [162, 245] on div "Recharge Subscriptions" at bounding box center [184, 249] width 55 height 8
click at [62, 7] on icon at bounding box center [64, 10] width 7 height 7
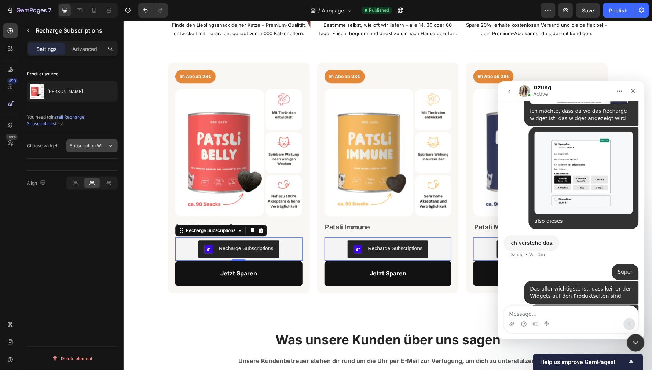
click at [93, 141] on button "Subscription Widget" at bounding box center [91, 145] width 51 height 13
click at [98, 182] on div "Subscription Widget 2.0" at bounding box center [81, 178] width 68 height 14
click at [554, 10] on div "Publish" at bounding box center [619, 11] width 18 height 8
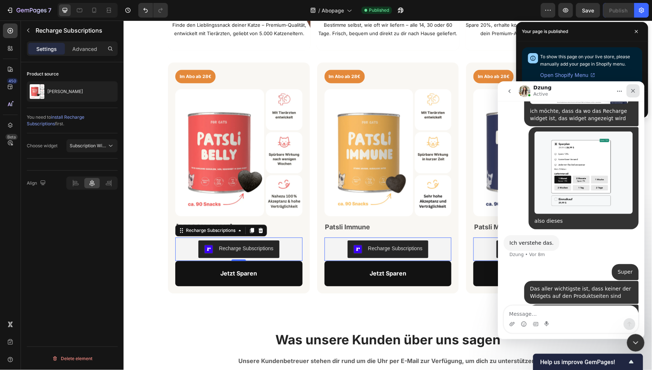
click at [554, 88] on icon "Schließen" at bounding box center [633, 91] width 6 height 6
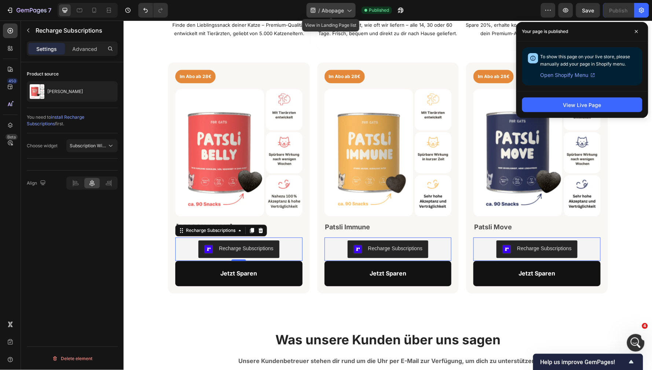
click at [337, 12] on span "Abopage" at bounding box center [333, 11] width 22 height 8
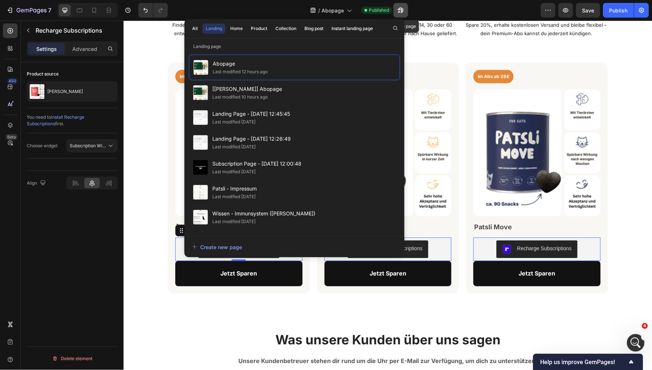
click at [401, 8] on icon "button" at bounding box center [401, 11] width 6 height 6
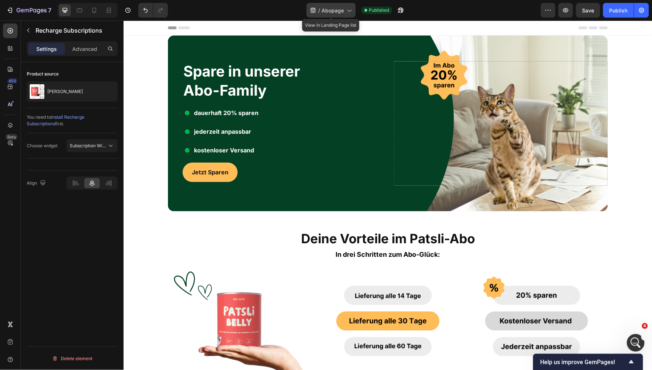
click at [344, 13] on span "Abopage" at bounding box center [333, 11] width 22 height 8
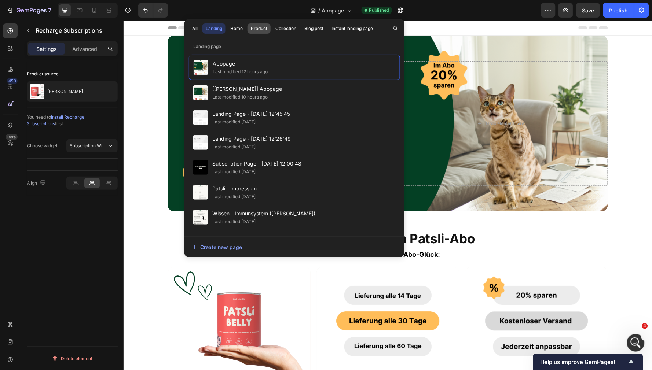
click at [260, 29] on div "Product" at bounding box center [259, 28] width 17 height 7
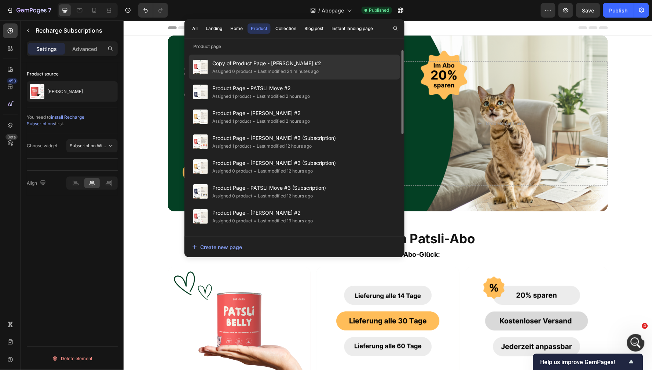
click at [307, 70] on div "• Last modified 24 minutes ago" at bounding box center [285, 71] width 66 height 7
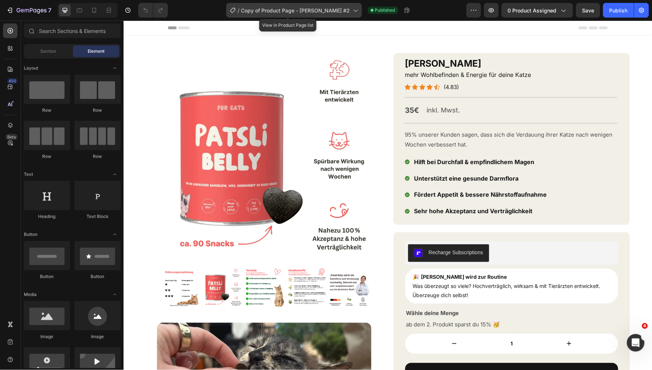
click at [314, 9] on span "Copy of Product Page - [PERSON_NAME] #2" at bounding box center [295, 11] width 109 height 8
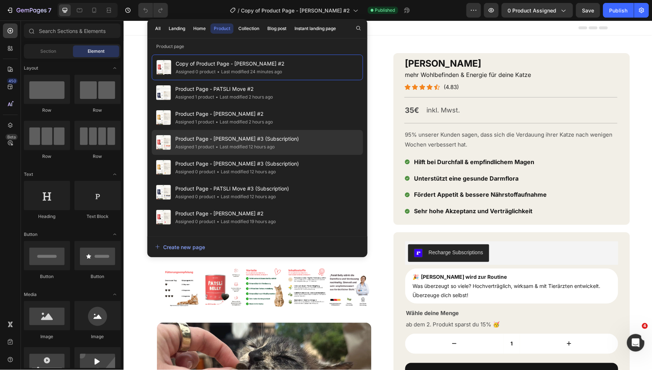
click at [306, 140] on div "Product Page - PATSLI Belly #3 (Subscription) Assigned 1 product • Last modifie…" at bounding box center [257, 142] width 211 height 25
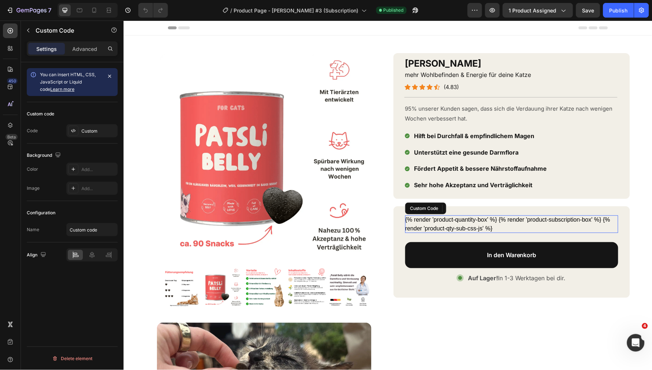
click at [444, 217] on div "{% render 'product-quantity-box' %} {% render 'product-subscription-box' %} {% …" at bounding box center [511, 224] width 213 height 18
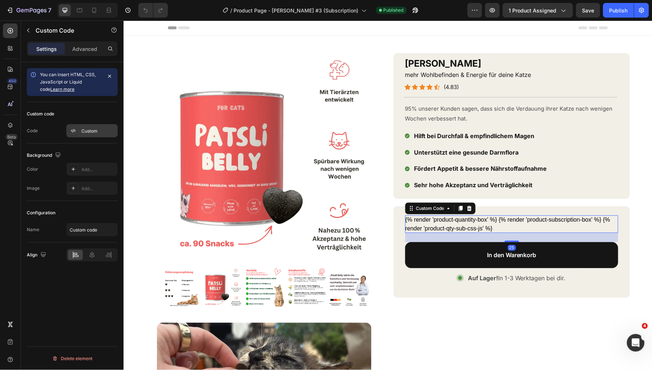
click at [89, 133] on div "Custom" at bounding box center [98, 131] width 34 height 7
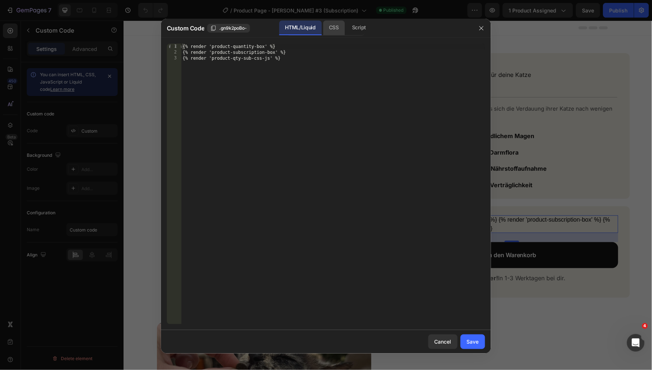
click at [329, 32] on div "CSS" at bounding box center [334, 28] width 22 height 15
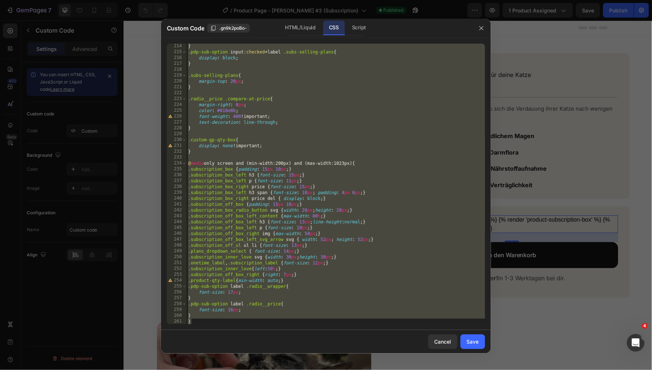
scroll to position [1291, 0]
click at [204, 316] on div "} .pdp-sub-option input :checked + label .subs-selling-plans { display : block …" at bounding box center [336, 189] width 299 height 293
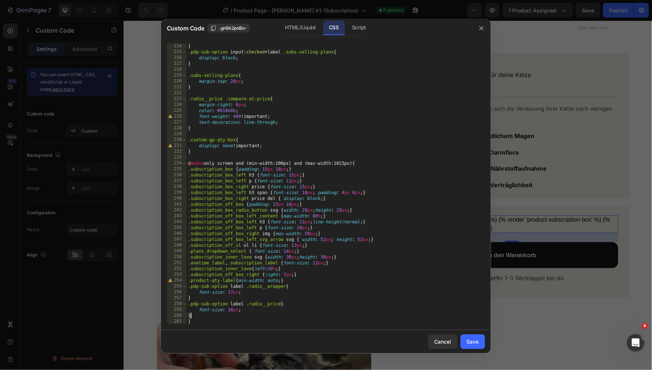
click at [200, 321] on div "} .pdp-sub-option input :checked + label .subs-selling-plans { display : block …" at bounding box center [336, 189] width 299 height 293
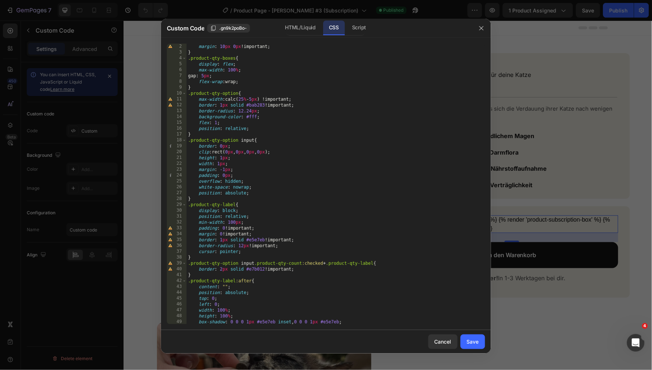
scroll to position [0, 0]
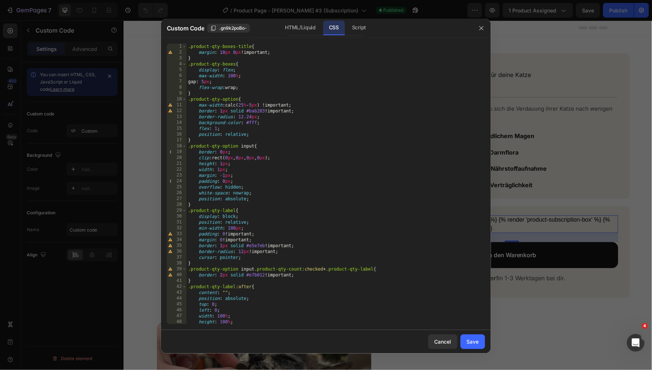
click at [190, 47] on div ".product-qty-boxes-title { margin : 10 px 0 px !important ; } .product-qty-boxe…" at bounding box center [336, 190] width 299 height 293
type textarea ".product-qty-boxes-title{ margin: 10px 0px !important;"
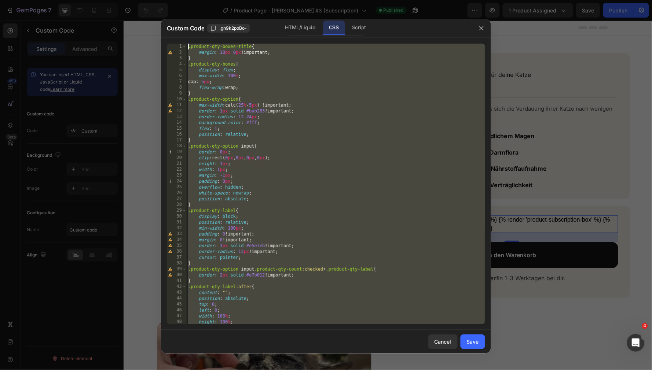
drag, startPoint x: 198, startPoint y: 47, endPoint x: 182, endPoint y: 47, distance: 16.9
click at [182, 47] on div ".product-qty-boxes-title{ margin: 10px 0px !important; 1 2 3 4 5 6 7 8 9 10 11 …" at bounding box center [326, 184] width 318 height 281
click at [480, 28] on icon "button" at bounding box center [482, 28] width 6 height 6
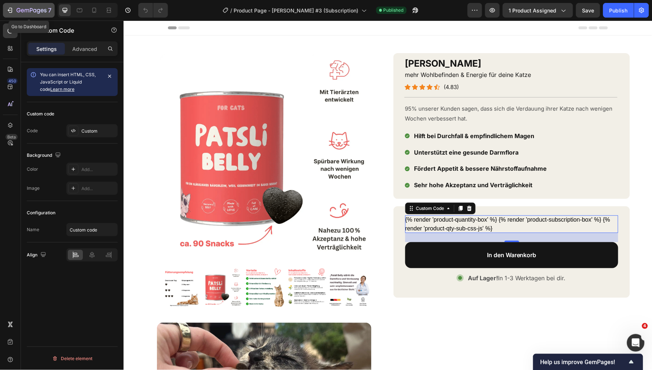
click at [33, 11] on icon "button" at bounding box center [34, 10] width 3 height 3
